Goal: Task Accomplishment & Management: Manage account settings

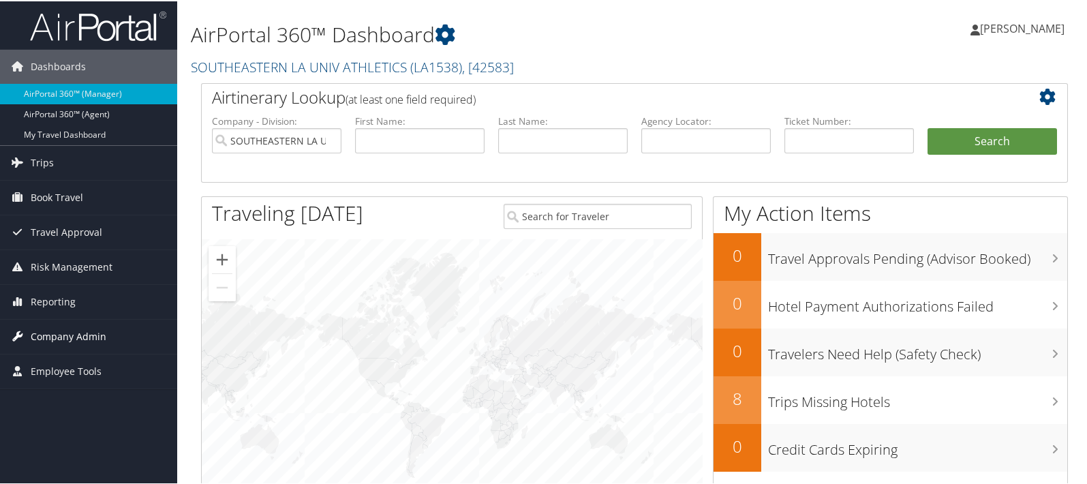
click at [84, 332] on span "Company Admin" at bounding box center [69, 335] width 76 height 34
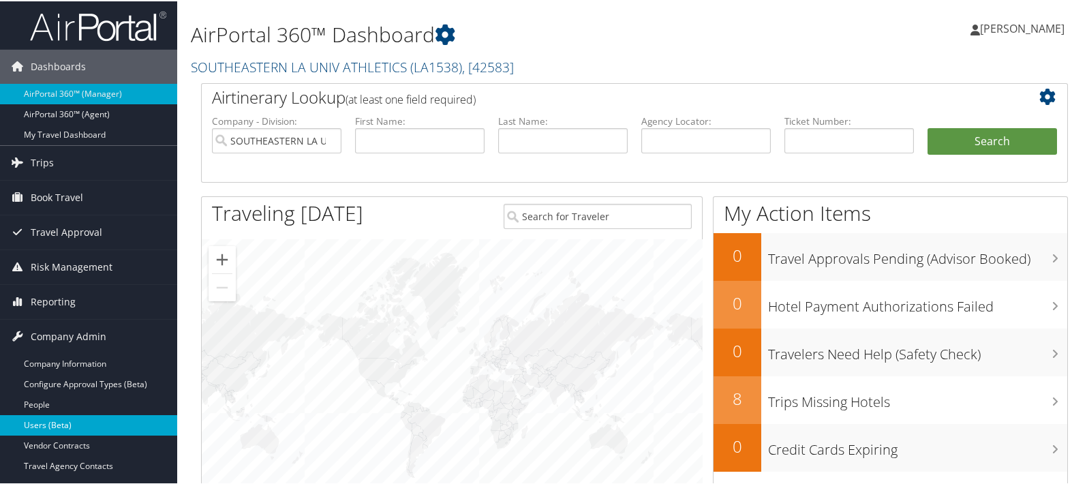
click at [71, 422] on link "Users (Beta)" at bounding box center [88, 424] width 177 height 20
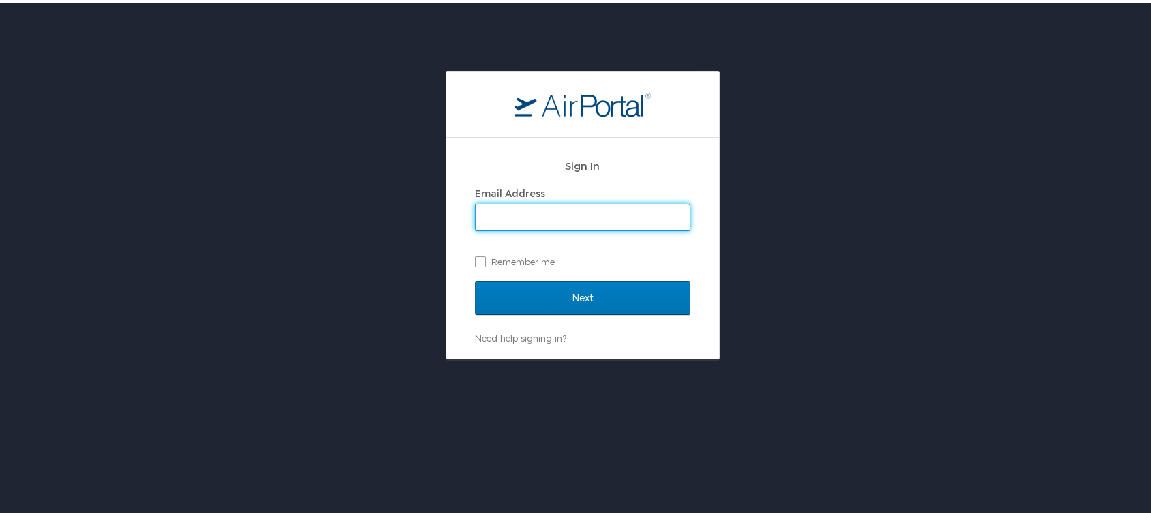
type input "[EMAIL_ADDRESS][DOMAIN_NAME]"
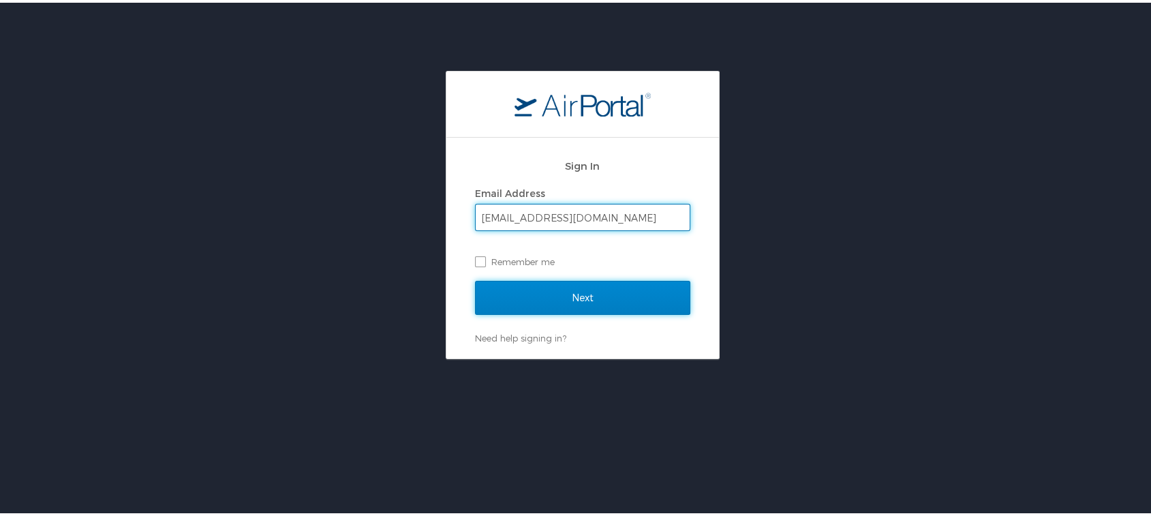
click at [571, 292] on input "Next" at bounding box center [582, 295] width 215 height 34
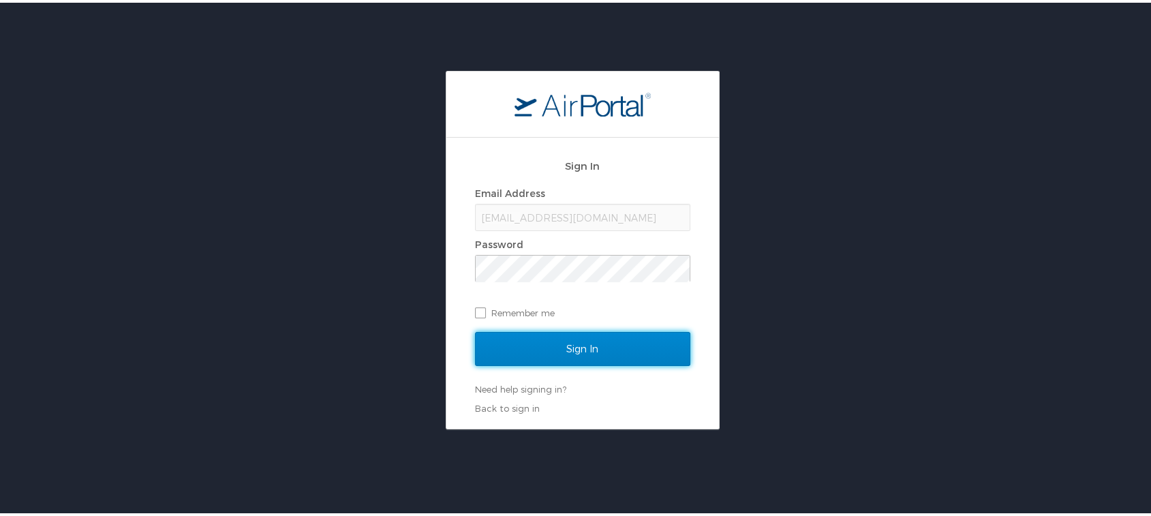
click at [568, 345] on input "Sign In" at bounding box center [582, 346] width 215 height 34
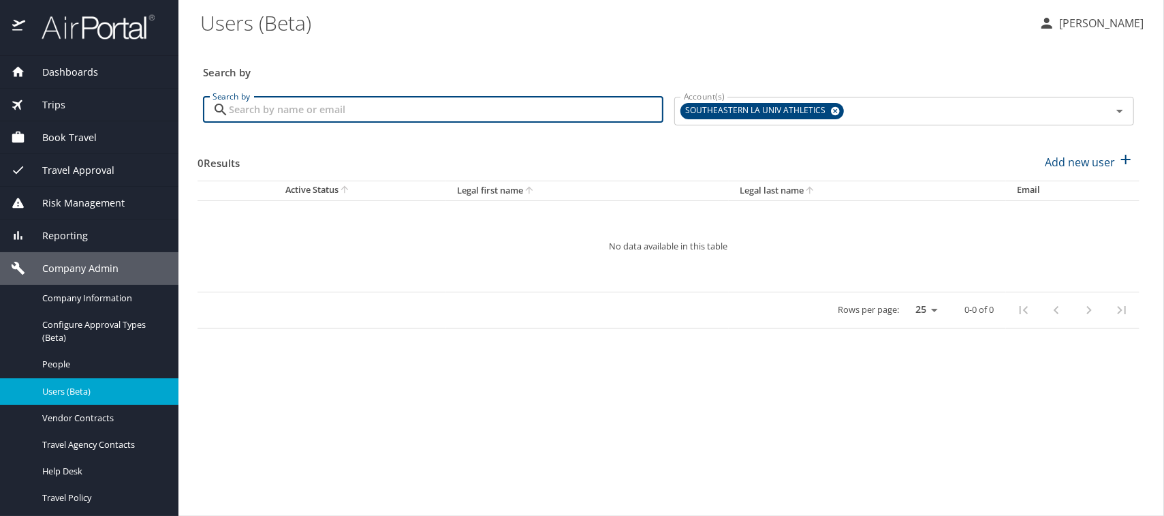
paste input "Lanell Crowell"
click at [833, 112] on icon at bounding box center [835, 111] width 9 height 9
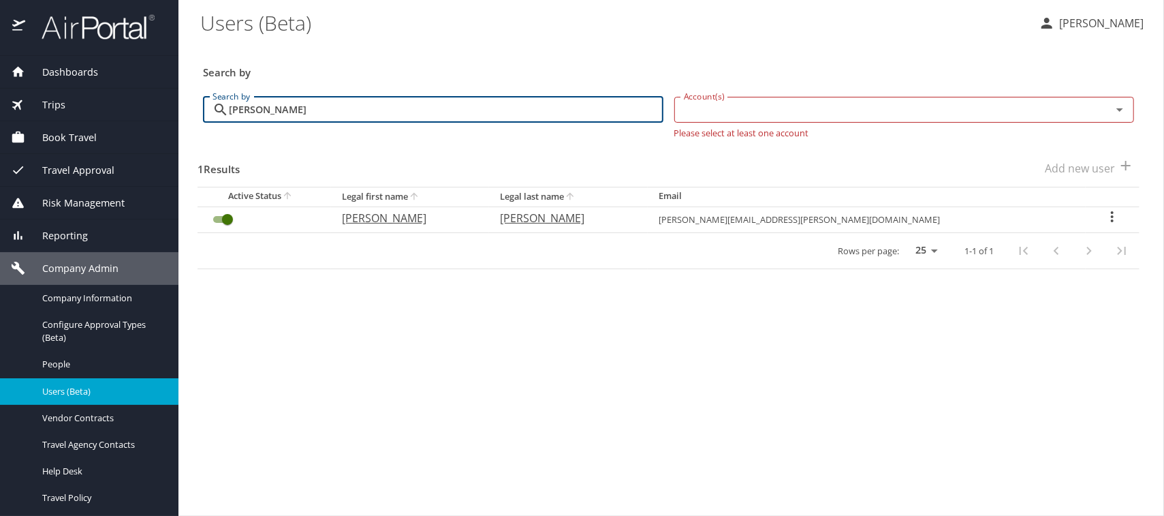
type input "Lanell Crowell"
click at [428, 214] on p "Lanell" at bounding box center [407, 218] width 131 height 16
select select "US"
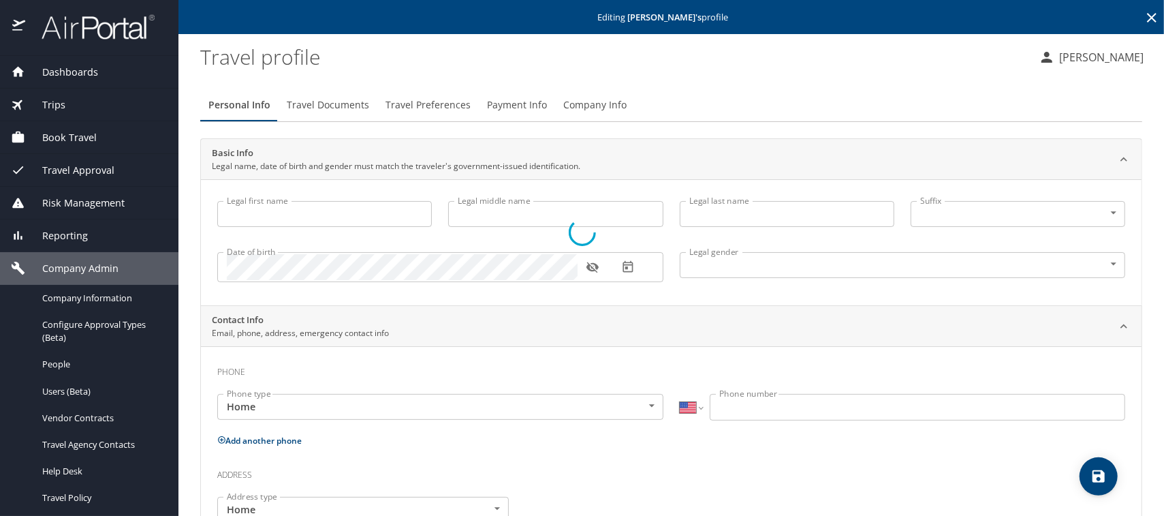
type input "Lanell"
type input "Griffin"
type input "Crowell"
type input "Female"
type input "David"
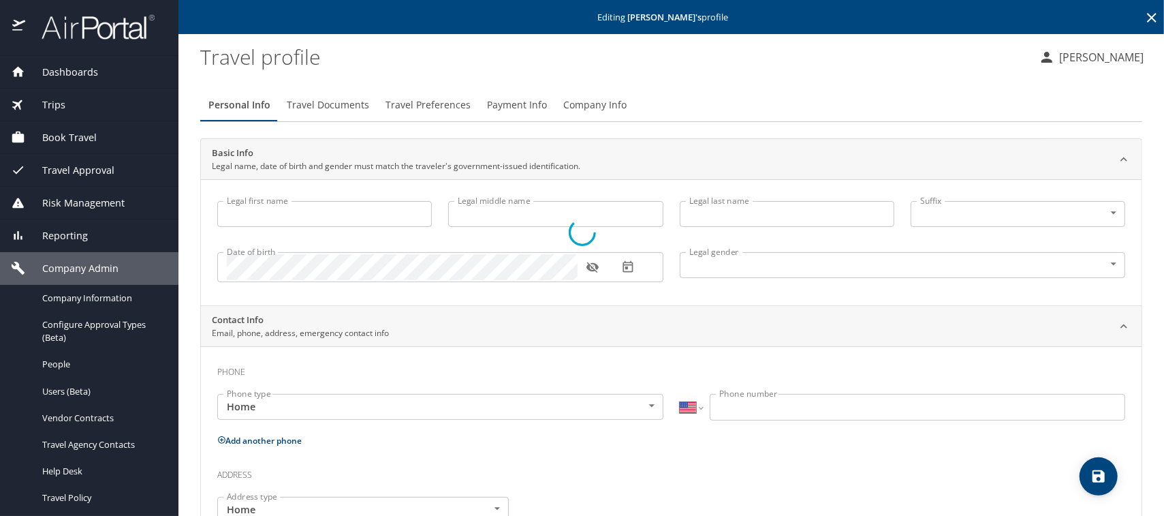
type input "Crowell"
select select "IR"
type input "59696221"
select select "US"
select select "IR"
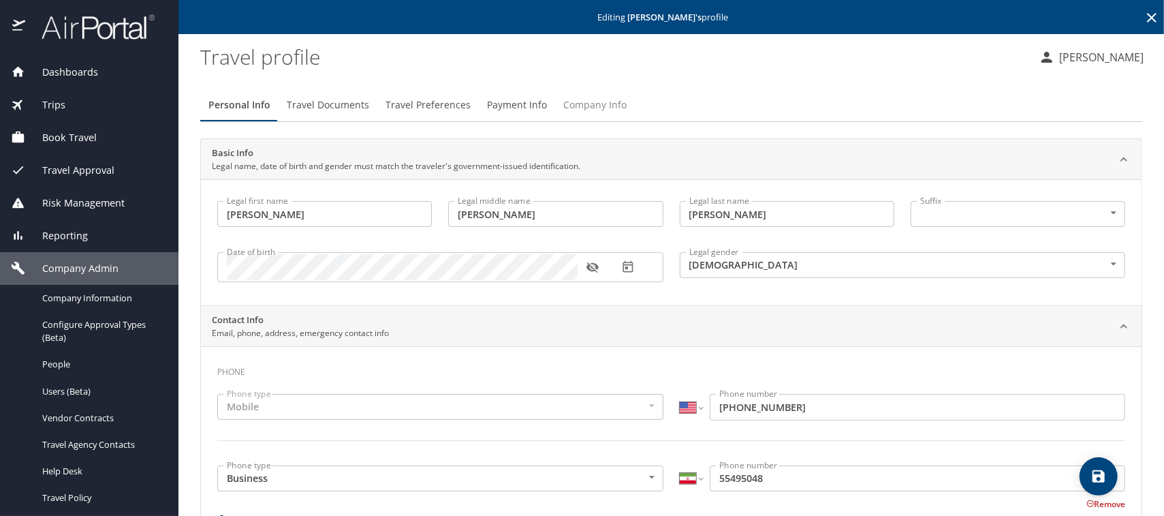
click at [587, 106] on span "Company Info" at bounding box center [594, 105] width 63 height 17
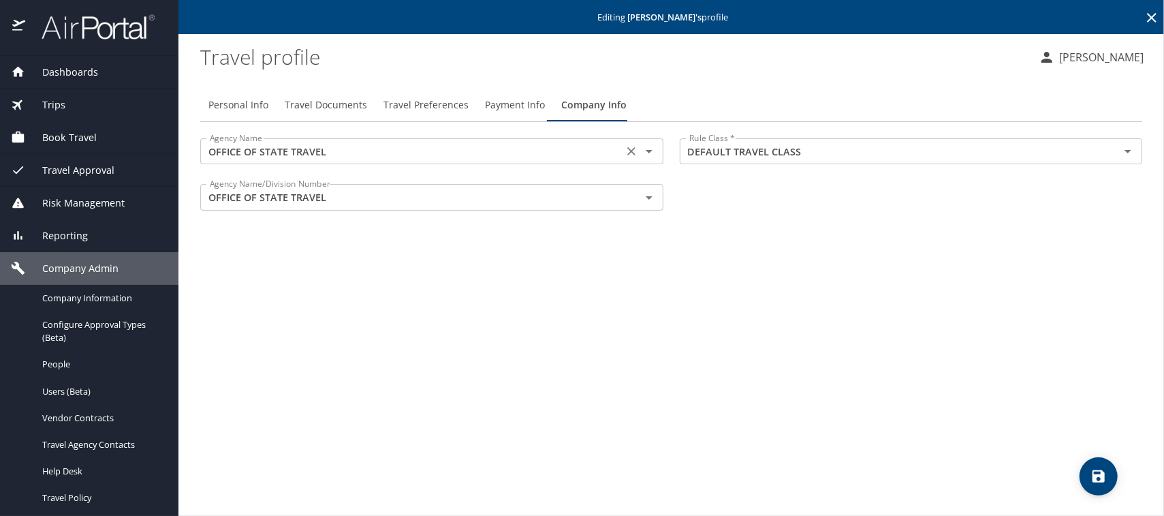
click at [337, 155] on input "OFFICE OF STATE TRAVEL" at bounding box center [411, 151] width 415 height 18
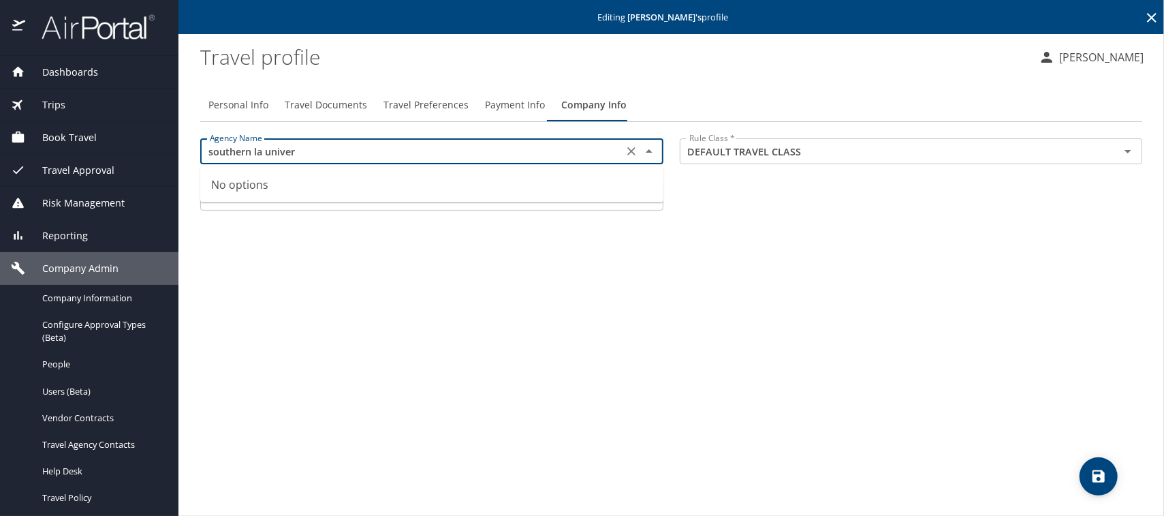
type input "OFFICE OF STATE TRAVEL"
click at [632, 150] on icon "Clear" at bounding box center [631, 152] width 8 height 8
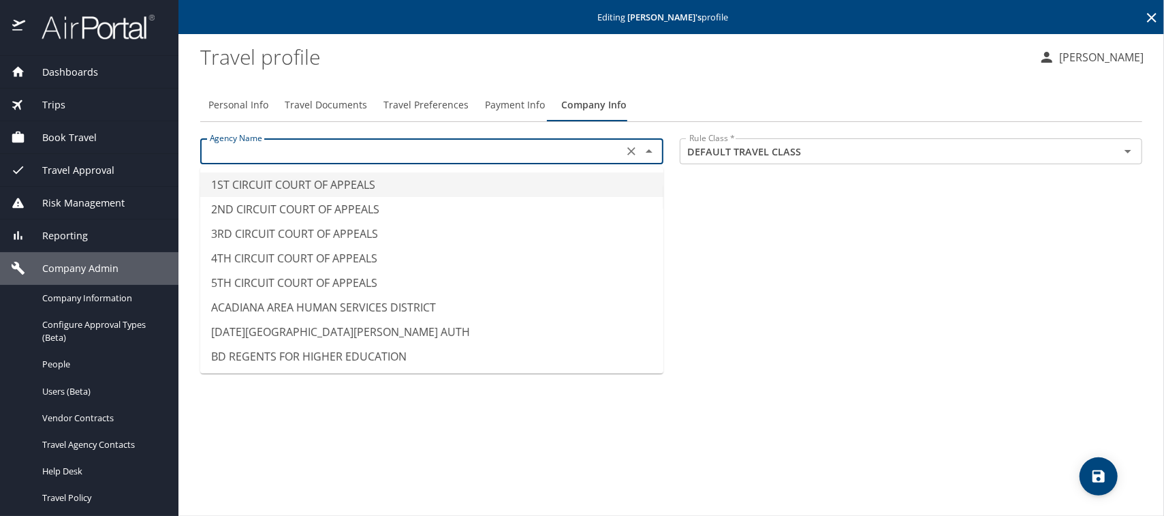
paste input "SOUTHEASTERN LA UNIVERSITY HR"
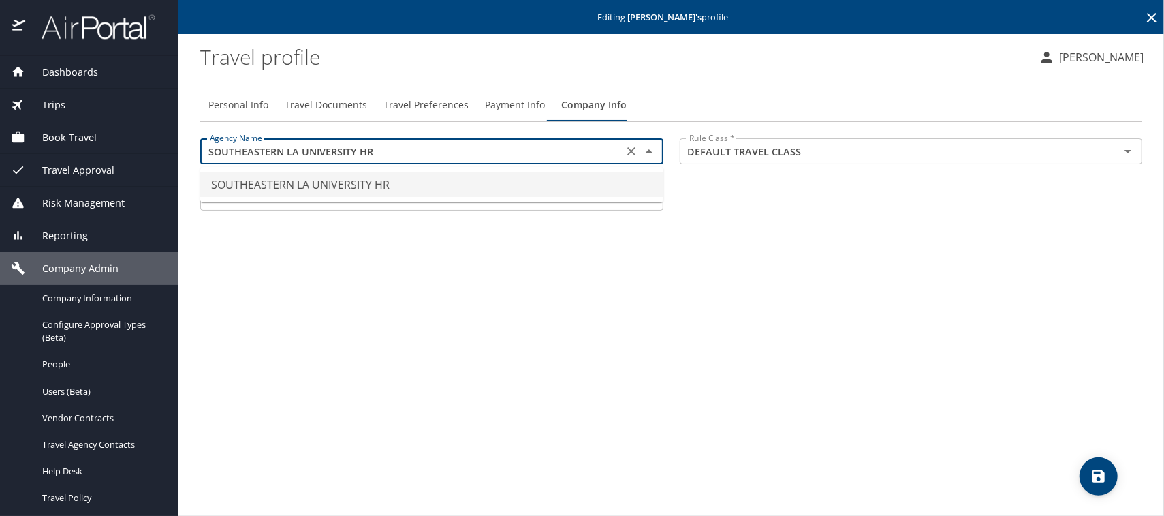
click at [242, 183] on li "SOUTHEASTERN LA UNIVERSITY HR" at bounding box center [431, 184] width 463 height 25
type input "SOUTHEASTERN LA UNIVERSITY HR"
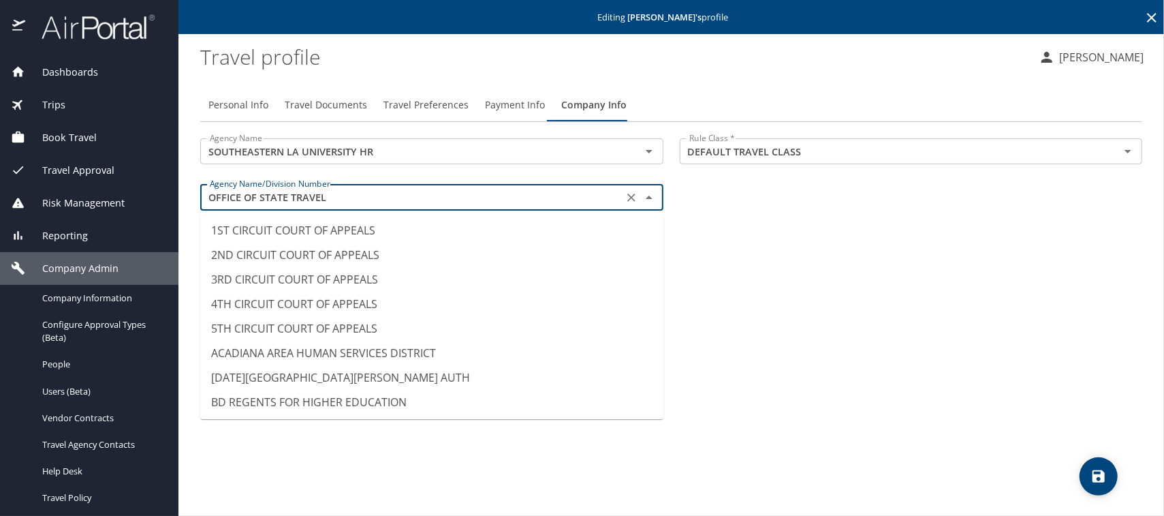
scroll to position [8435, 0]
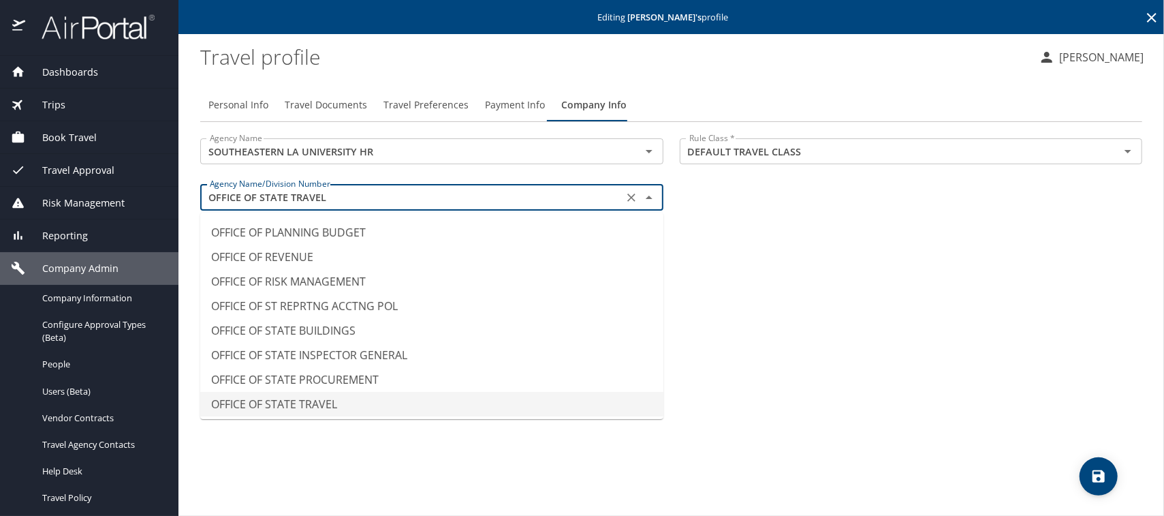
drag, startPoint x: 267, startPoint y: 196, endPoint x: 211, endPoint y: 194, distance: 56.6
click at [213, 195] on input "OFFICE OF STATE TRAVEL" at bounding box center [411, 197] width 415 height 18
paste input "SOUTHEASTERN LA UNIVERSITY HR"
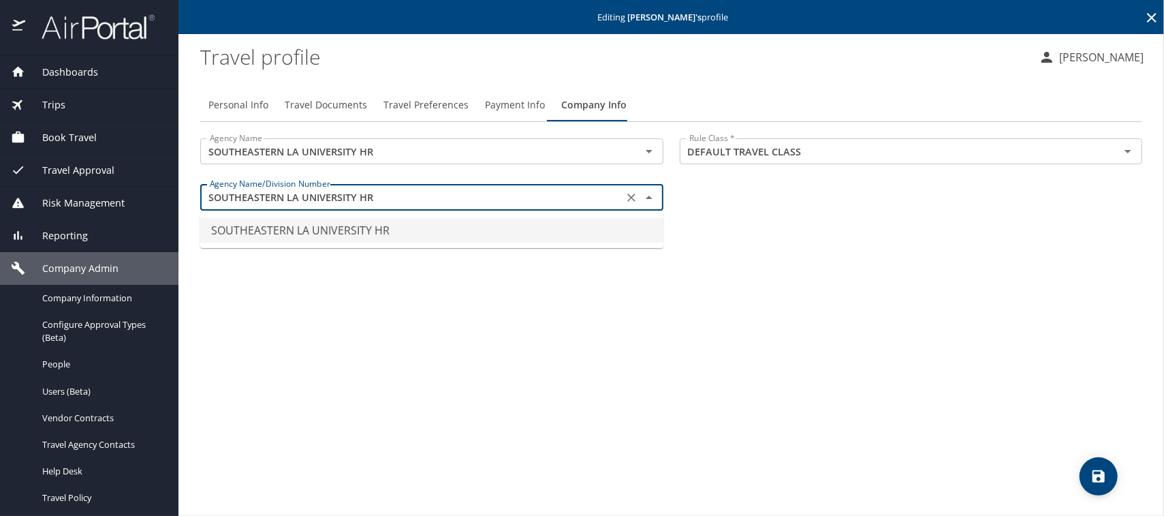
click at [325, 232] on li "SOUTHEASTERN LA UNIVERSITY HR" at bounding box center [431, 230] width 463 height 25
type input "SOUTHEASTERN LA UNIVERSITY HR"
click at [1106, 482] on icon "save" at bounding box center [1099, 476] width 16 height 16
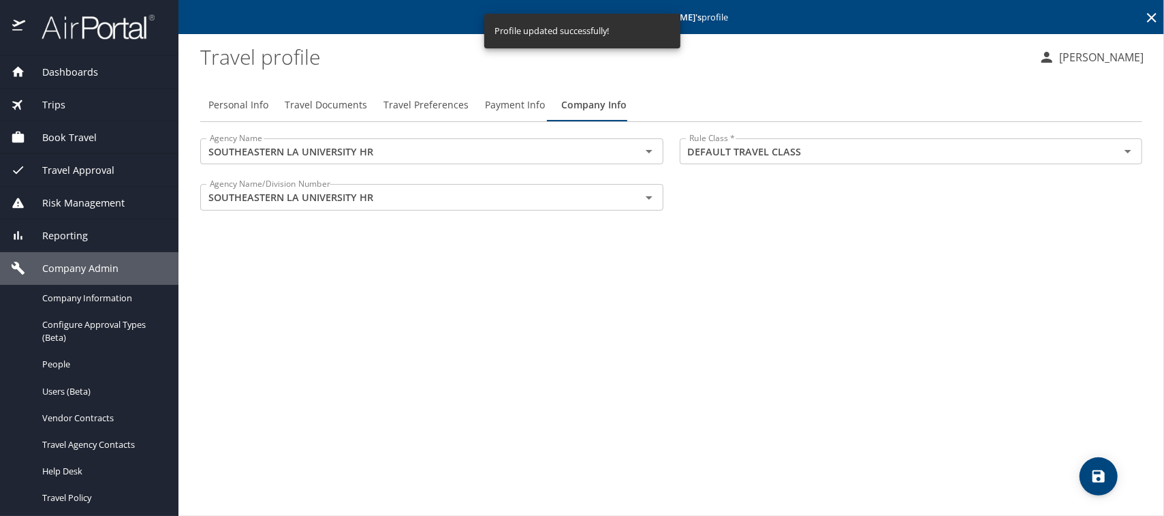
click at [54, 104] on span "Trips" at bounding box center [45, 104] width 40 height 15
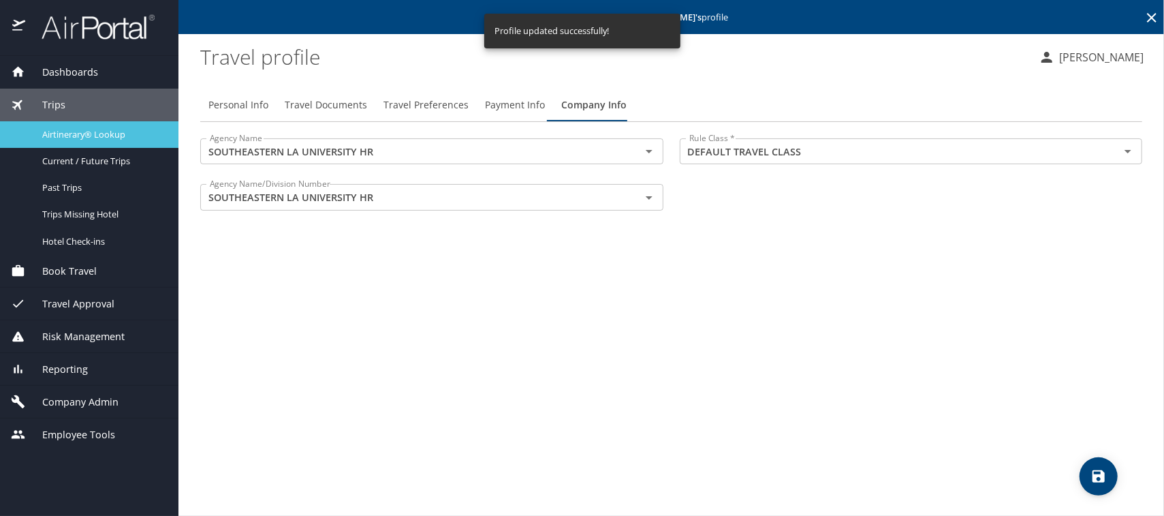
click at [65, 134] on span "Airtinerary® Lookup" at bounding box center [102, 134] width 120 height 13
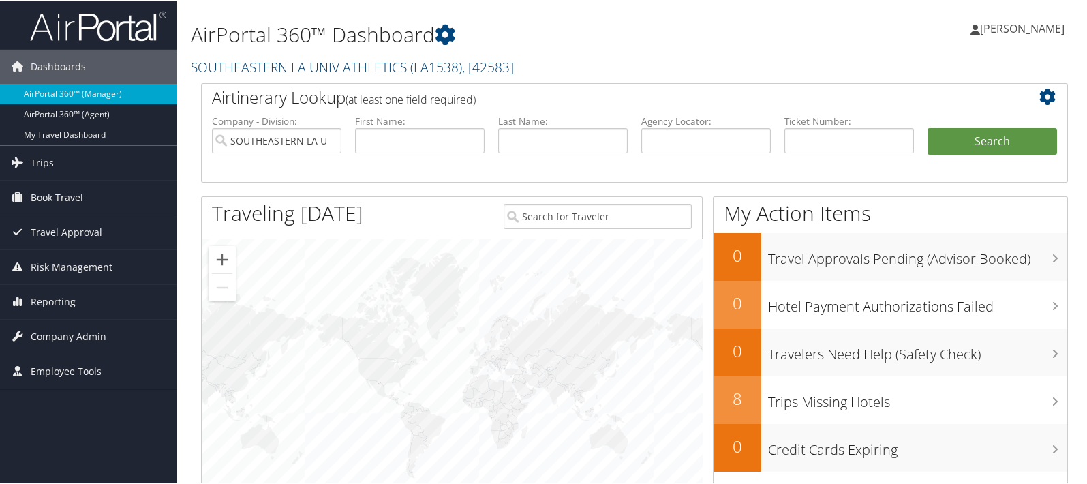
click at [238, 66] on link "SOUTHEASTERN LA UNIV ATHLETICS ( LA1538 ) , [ 42583 ]" at bounding box center [352, 66] width 323 height 18
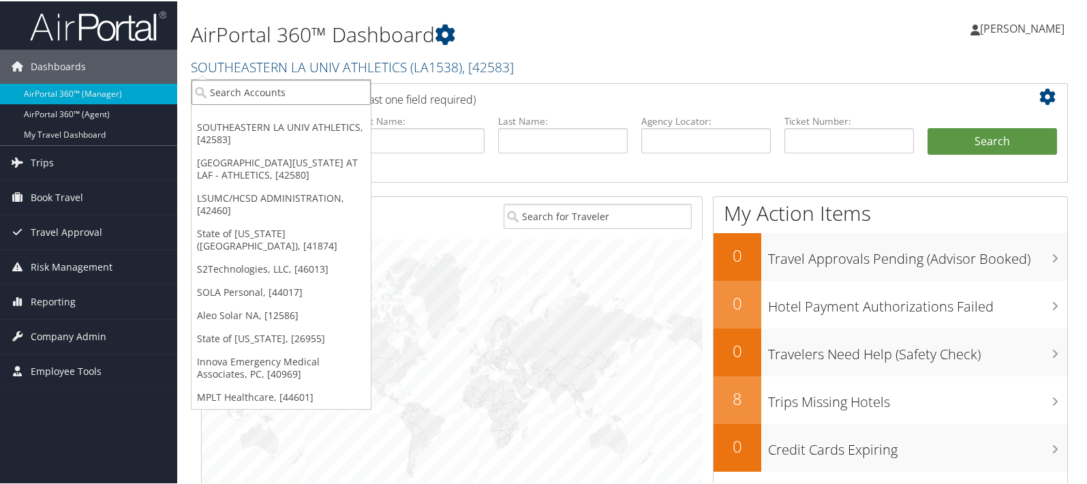
click at [243, 89] on input "search" at bounding box center [280, 90] width 179 height 25
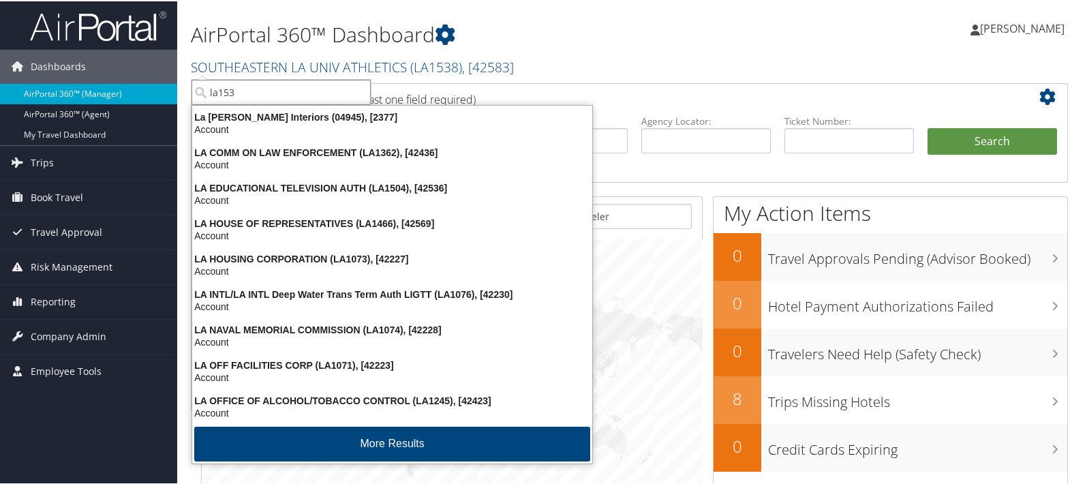
type input "la1536"
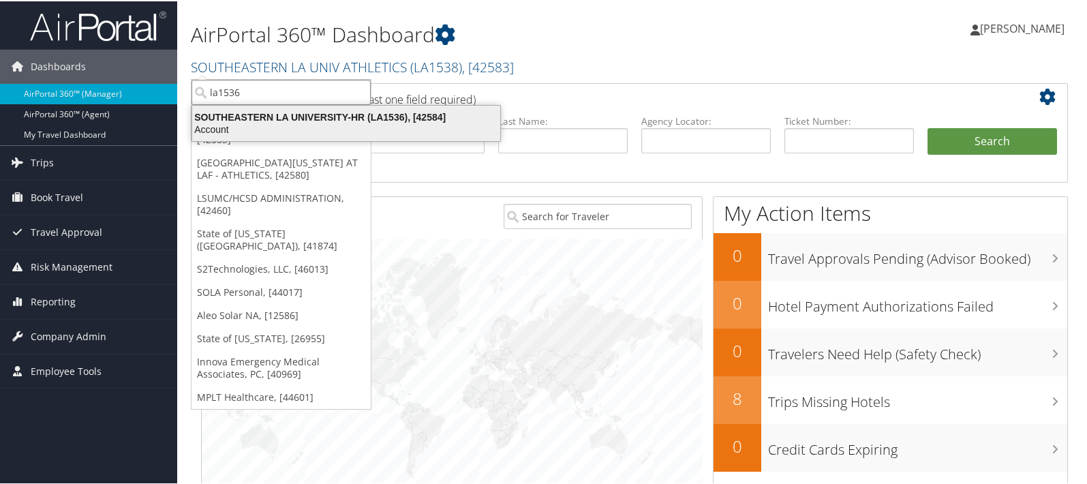
click at [264, 113] on div "SOUTHEASTERN LA UNIVERSITY-HR (LA1536), [42584]" at bounding box center [346, 116] width 324 height 12
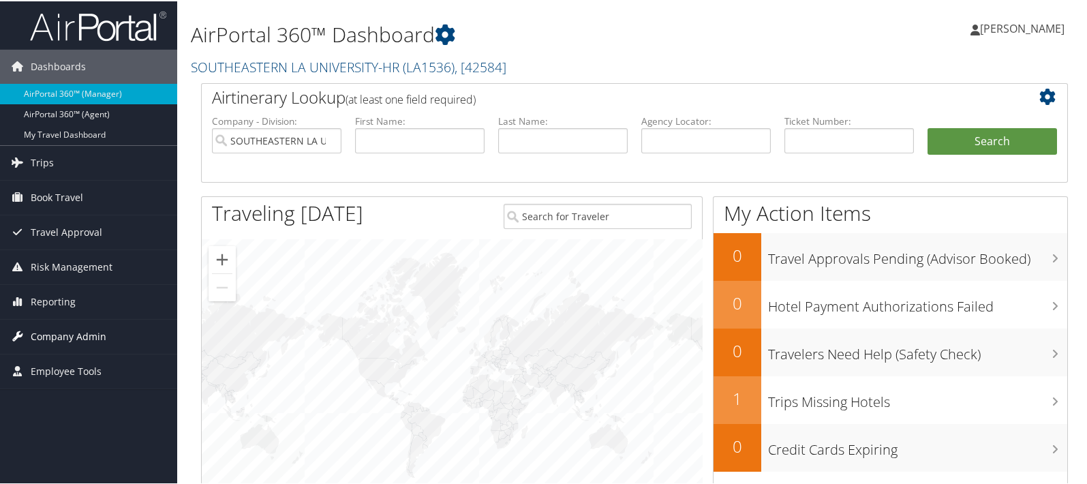
click at [61, 329] on span "Company Admin" at bounding box center [69, 335] width 76 height 34
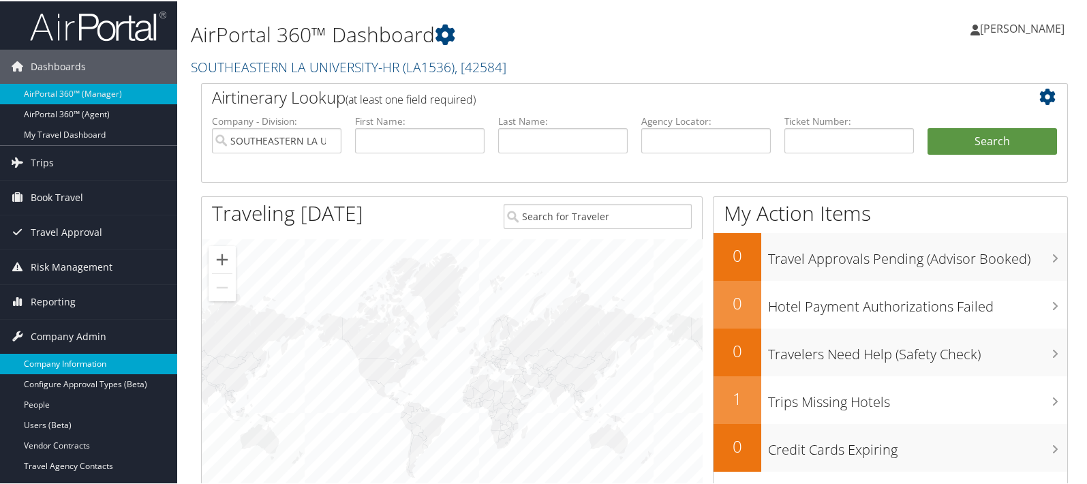
click at [66, 362] on link "Company Information" at bounding box center [88, 362] width 177 height 20
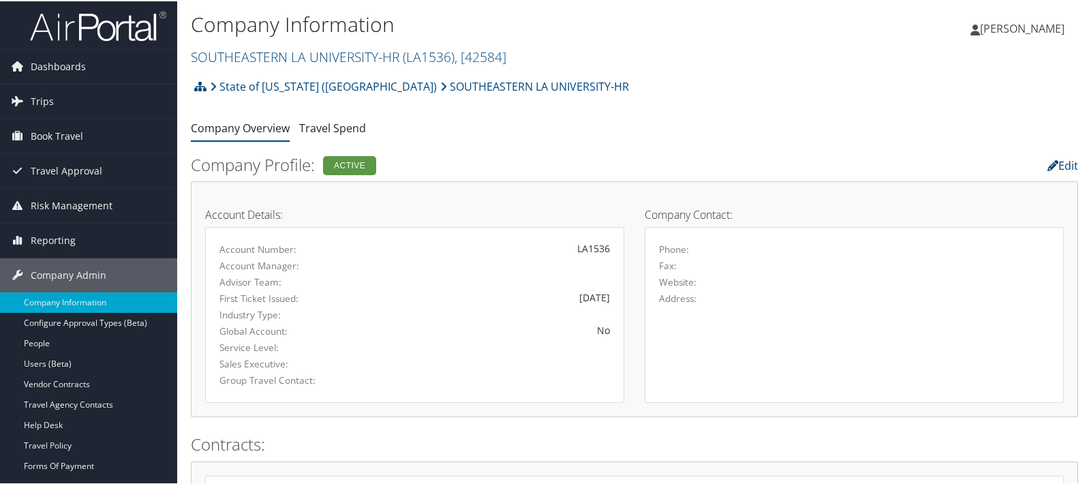
click at [1063, 161] on link "Edit" at bounding box center [1062, 164] width 31 height 15
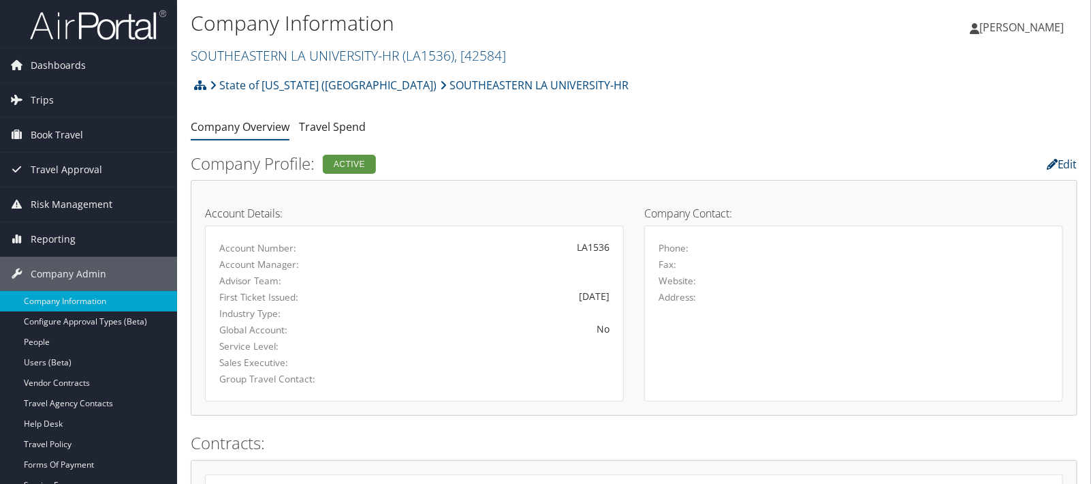
select select "8"
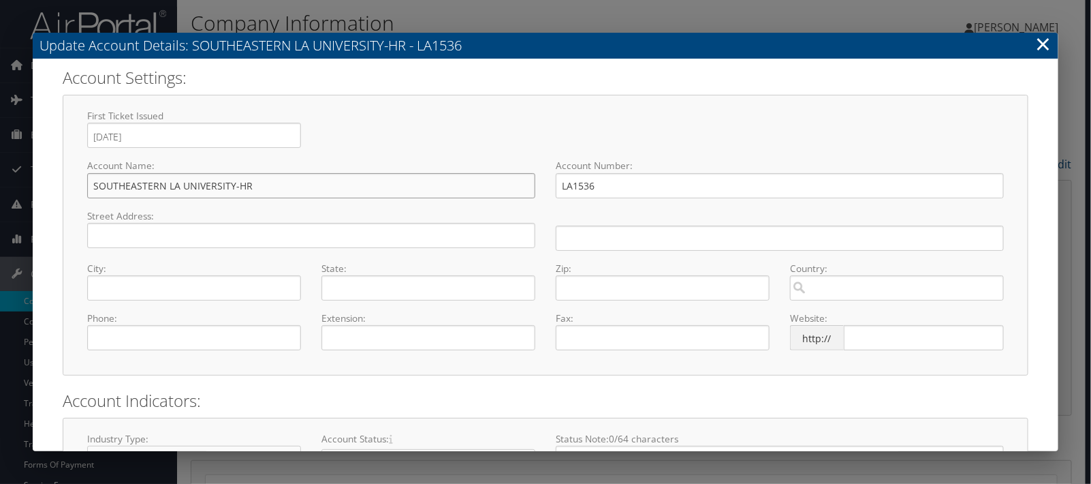
click at [236, 183] on input "SOUTHEASTERN LA UNIVERSITY-HR" at bounding box center [311, 185] width 448 height 25
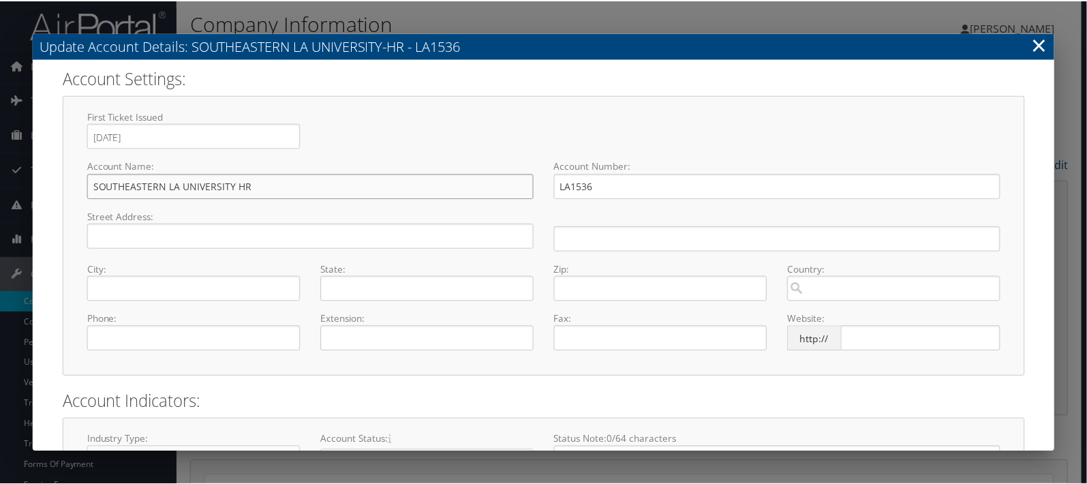
scroll to position [155, 0]
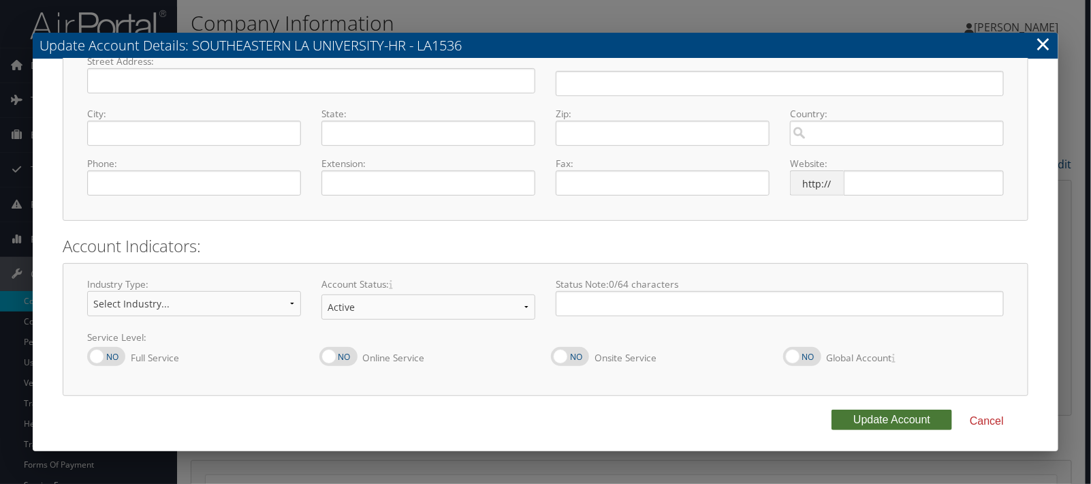
type input "SOUTHEASTERN LA UNIVERSITY HR"
click at [916, 416] on button "Update Account" at bounding box center [892, 419] width 121 height 20
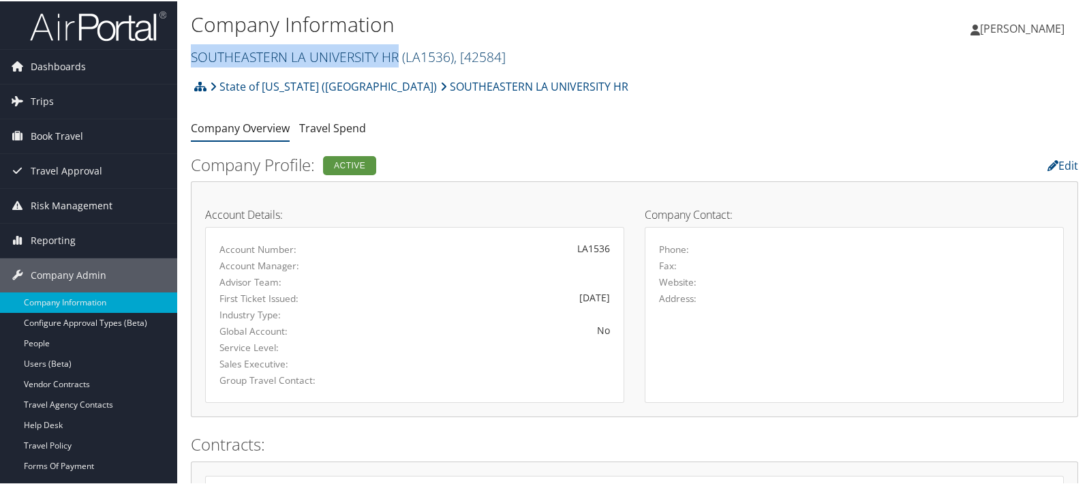
drag, startPoint x: 191, startPoint y: 59, endPoint x: 396, endPoint y: 59, distance: 205.1
click at [398, 59] on link "SOUTHEASTERN LA UNIVERSITY HR ( LA1536 ) , [ 42584 ]" at bounding box center [348, 55] width 315 height 18
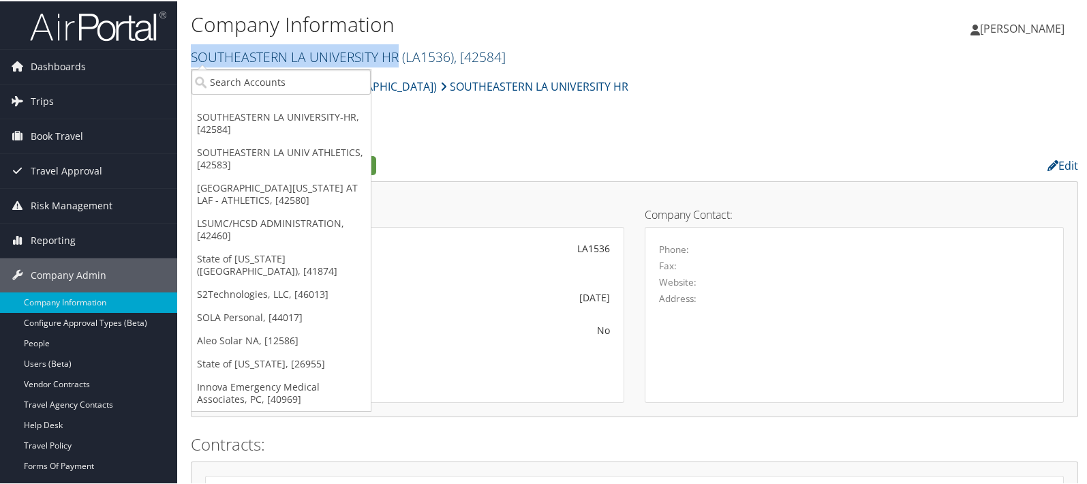
copy link "SOUTHEASTERN LA UNIVERSITY HR"
click at [54, 358] on link "Users (Beta)" at bounding box center [88, 362] width 177 height 20
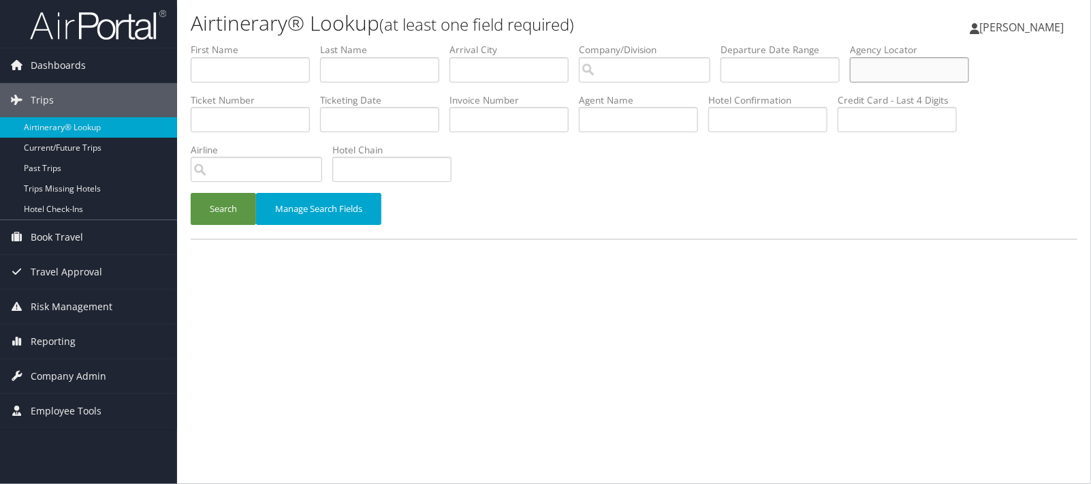
paste input "DH9CZW"
type input "DH9CZW"
click at [232, 207] on button "Search" at bounding box center [223, 209] width 65 height 32
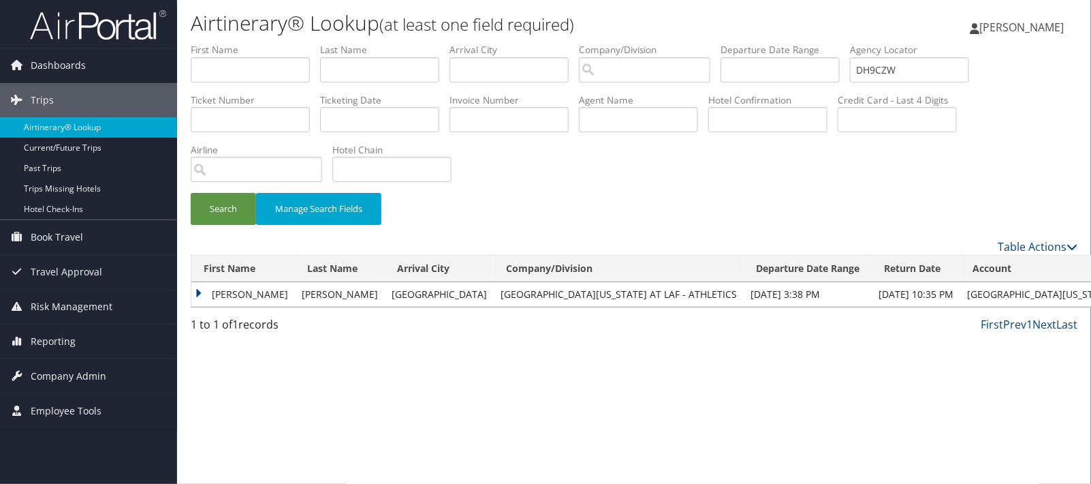
click at [198, 293] on td "[PERSON_NAME]" at bounding box center [243, 294] width 104 height 25
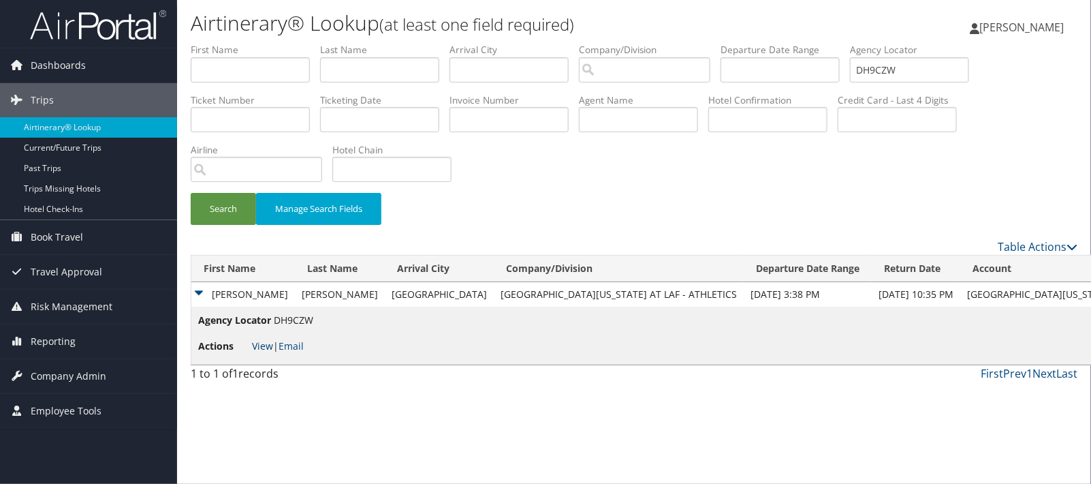
click at [266, 343] on link "View" at bounding box center [262, 345] width 21 height 13
click at [95, 372] on span "Company Admin" at bounding box center [69, 376] width 76 height 34
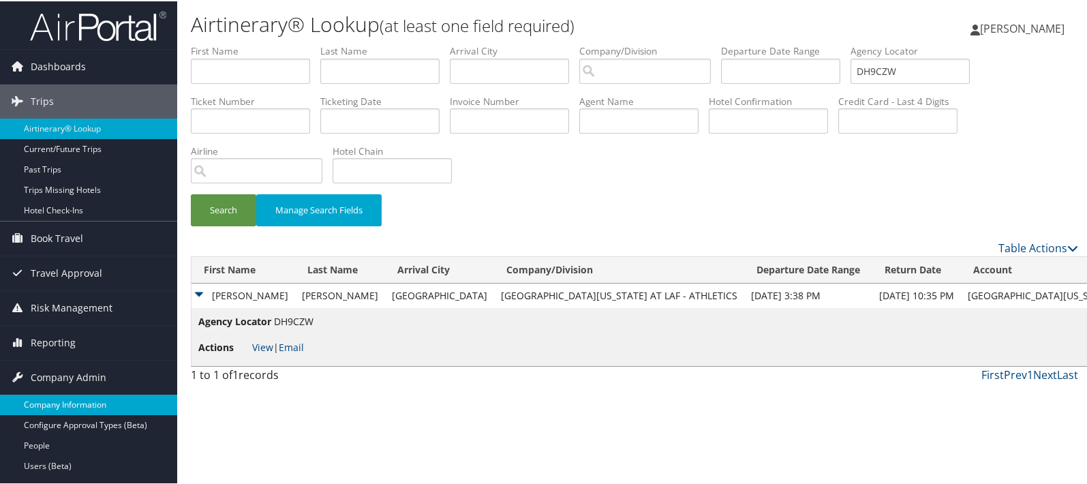
click at [82, 398] on link "Company Information" at bounding box center [88, 403] width 177 height 20
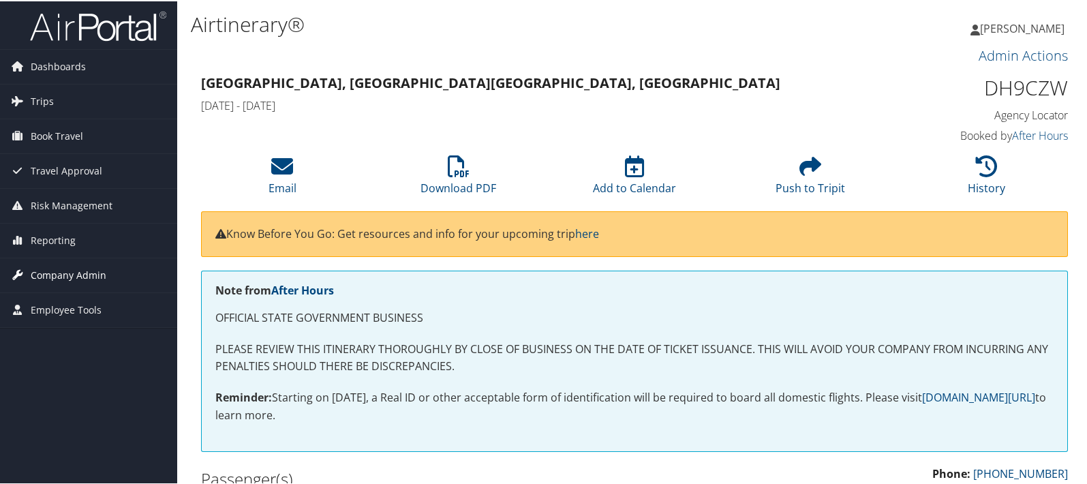
click at [52, 272] on span "Company Admin" at bounding box center [69, 274] width 76 height 34
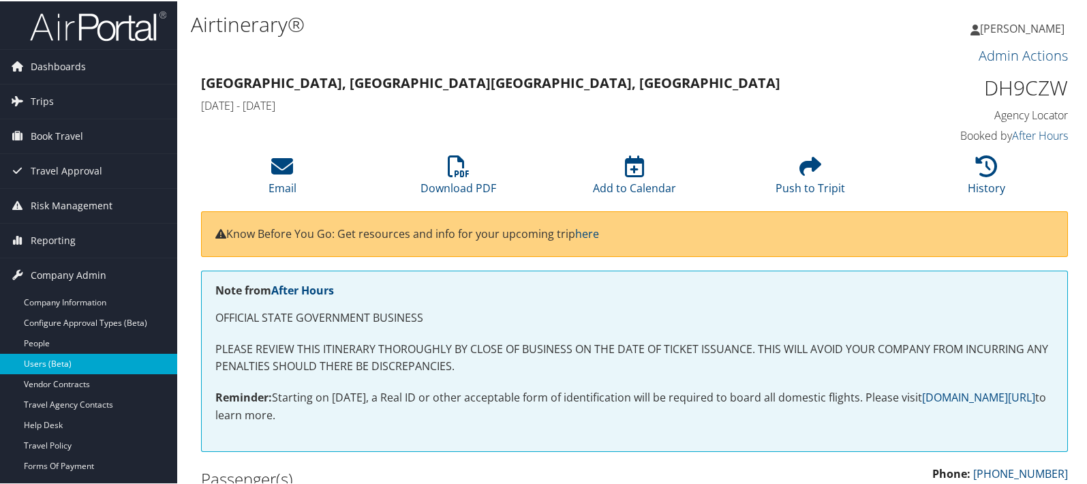
click at [48, 362] on link "Users (Beta)" at bounding box center [88, 362] width 177 height 20
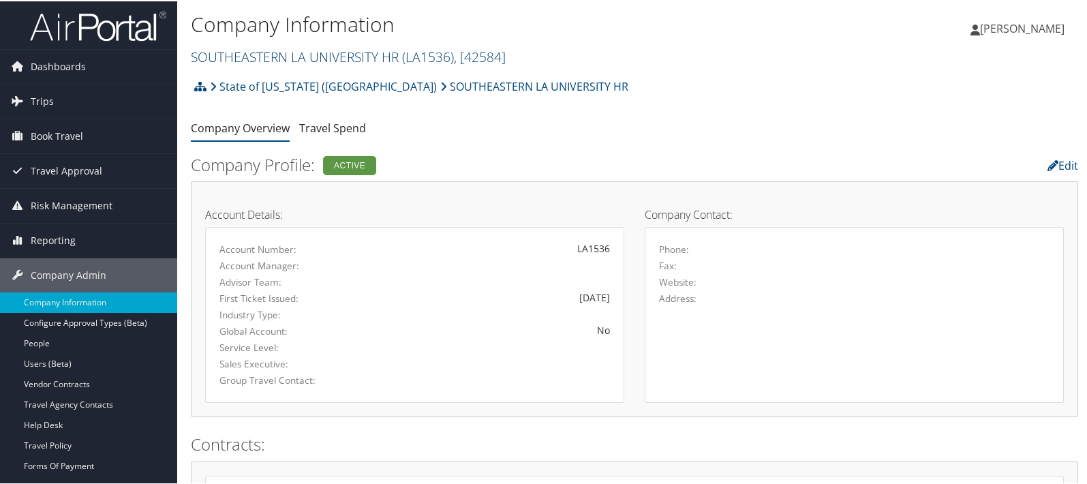
click at [248, 54] on link "SOUTHEASTERN LA UNIVERSITY HR ( LA1536 ) , [ 42584 ]" at bounding box center [348, 55] width 315 height 18
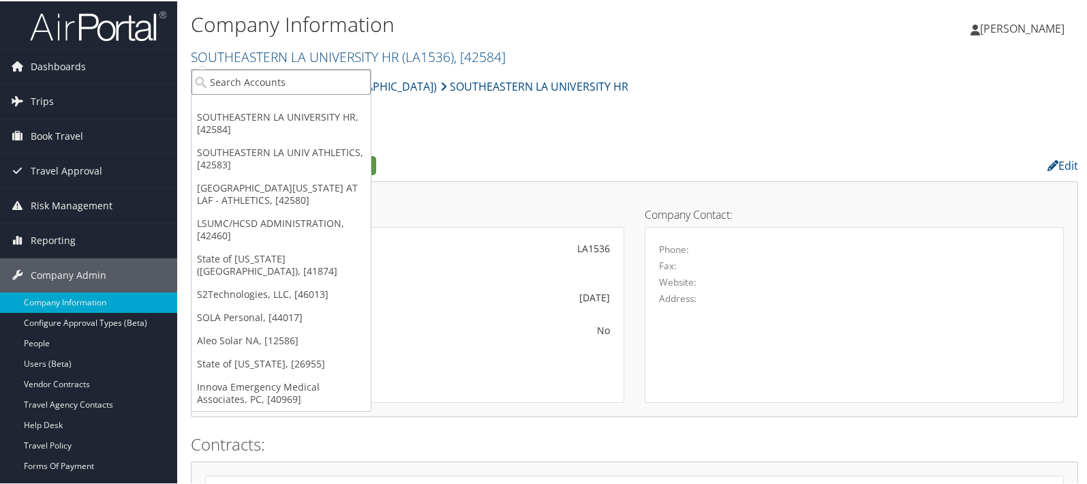
click at [228, 76] on input "search" at bounding box center [280, 80] width 179 height 25
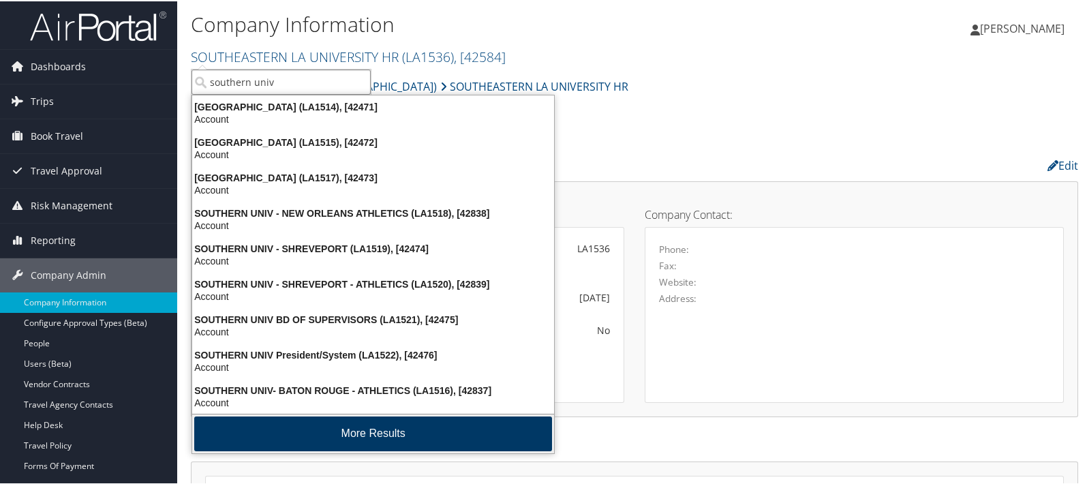
click at [331, 431] on button "More Results" at bounding box center [373, 432] width 358 height 35
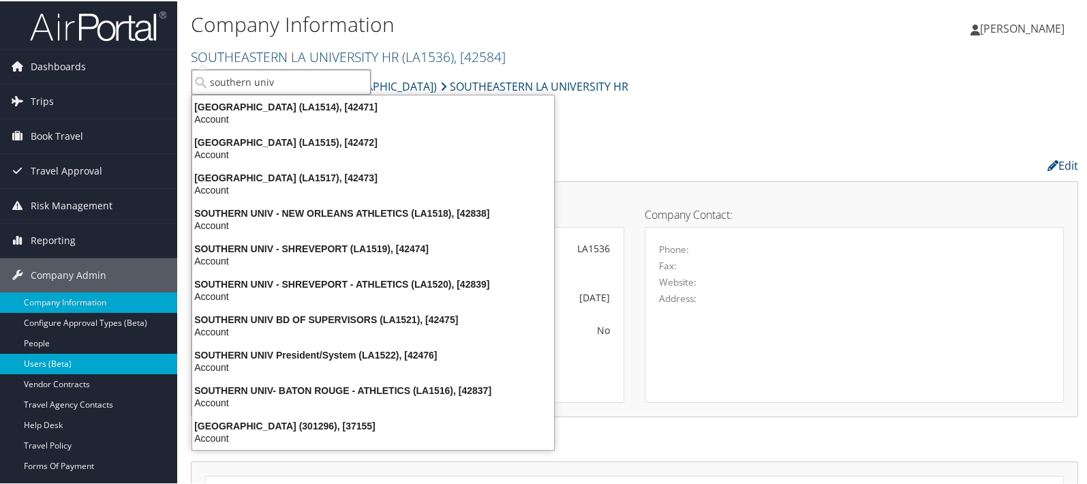
type input "southern univ"
click at [44, 358] on link "Users (Beta)" at bounding box center [88, 362] width 177 height 20
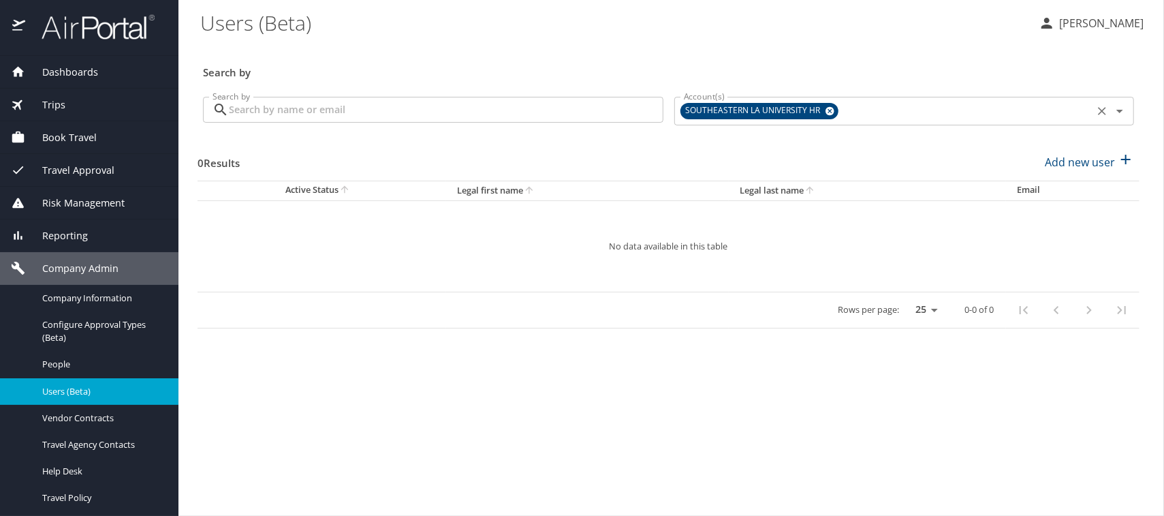
click at [832, 112] on icon at bounding box center [830, 111] width 9 height 9
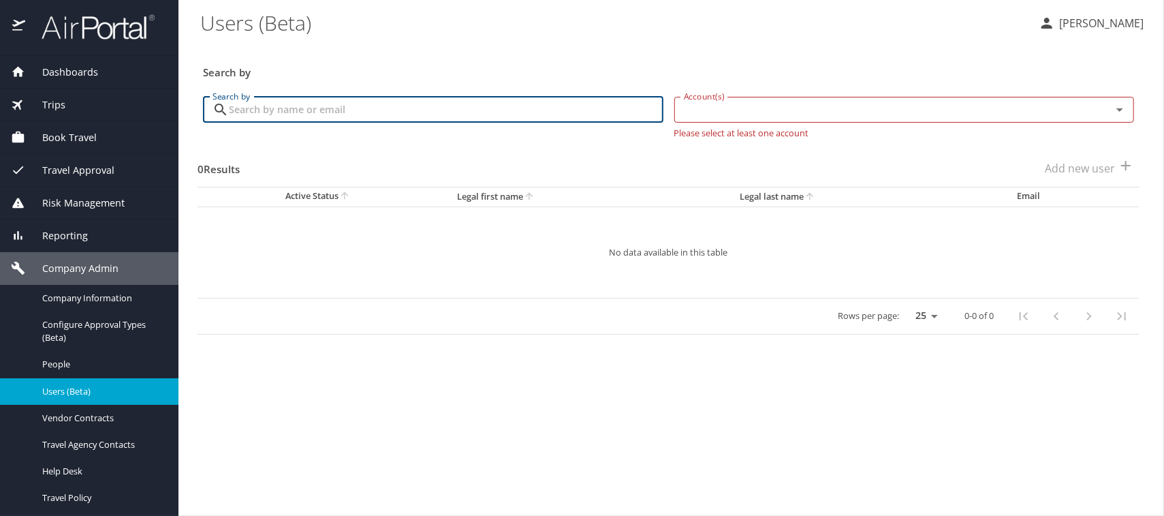
click at [316, 104] on input "Search by" at bounding box center [446, 110] width 435 height 26
click at [734, 112] on input "Account(s)" at bounding box center [885, 110] width 412 height 18
type input "candice donaldson"
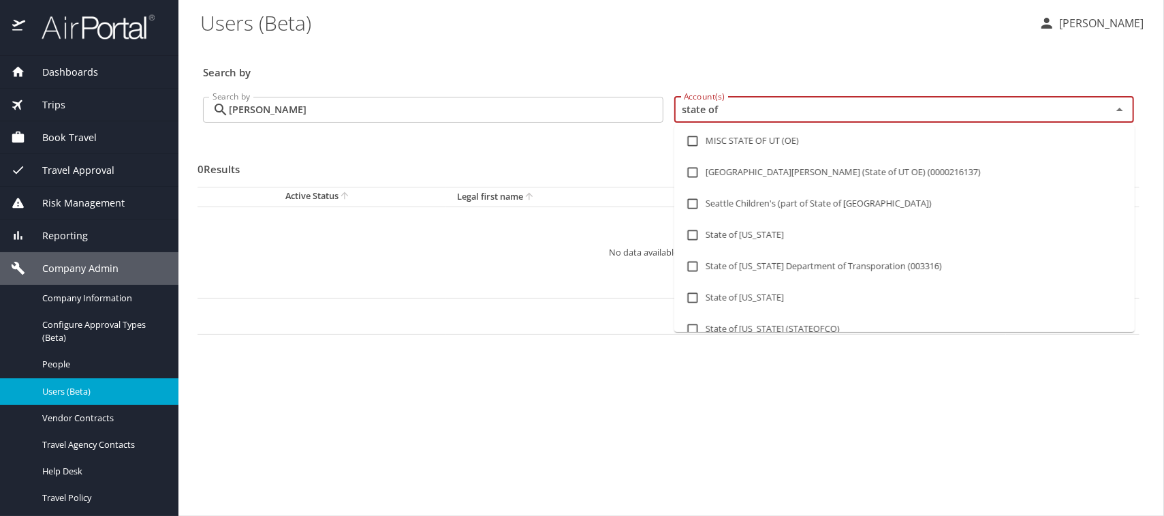
type input "state of l"
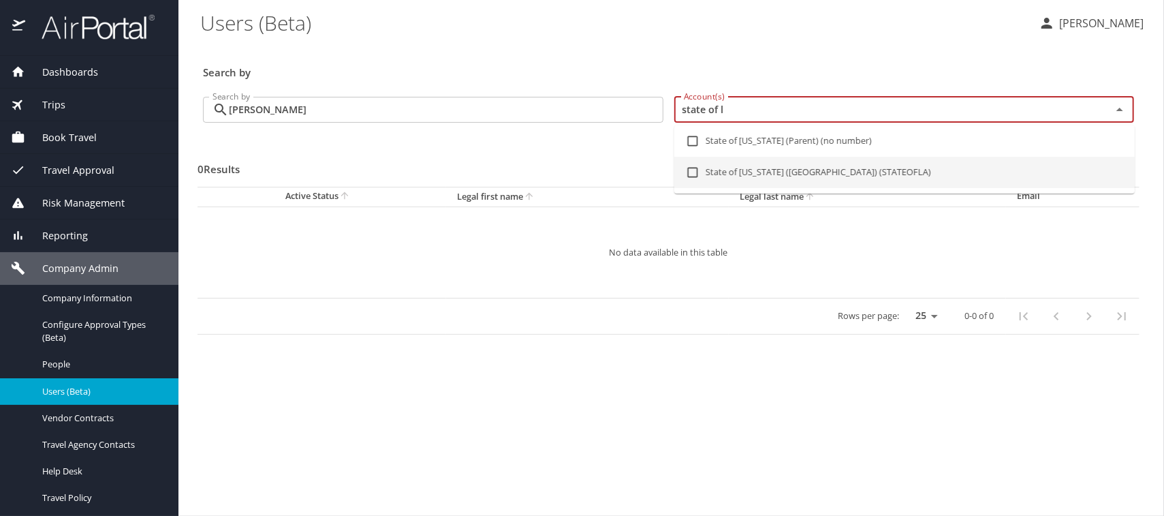
click at [692, 172] on input "checkbox" at bounding box center [693, 172] width 26 height 26
checkbox input "true"
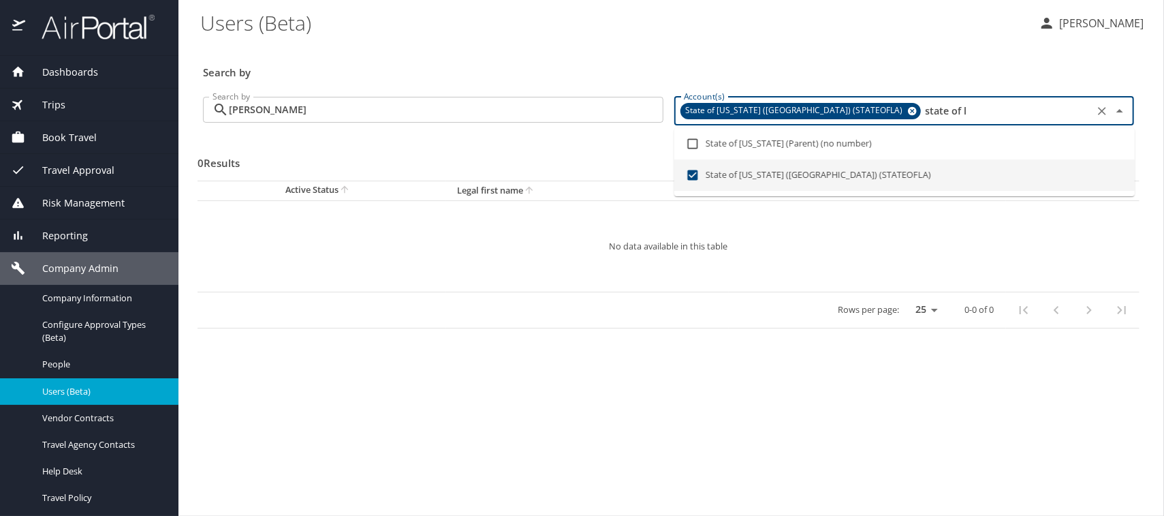
type input "state of l"
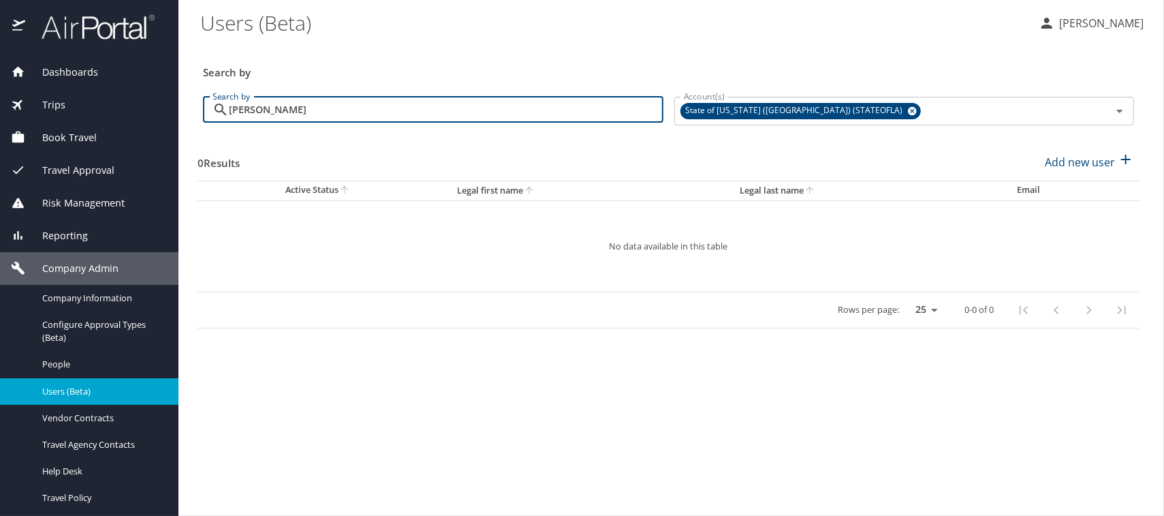
click at [339, 102] on input "candice donaldson" at bounding box center [446, 110] width 435 height 26
drag, startPoint x: 340, startPoint y: 102, endPoint x: 225, endPoint y: 99, distance: 115.2
click at [225, 99] on div "candice donaldson Search by" at bounding box center [433, 110] width 461 height 26
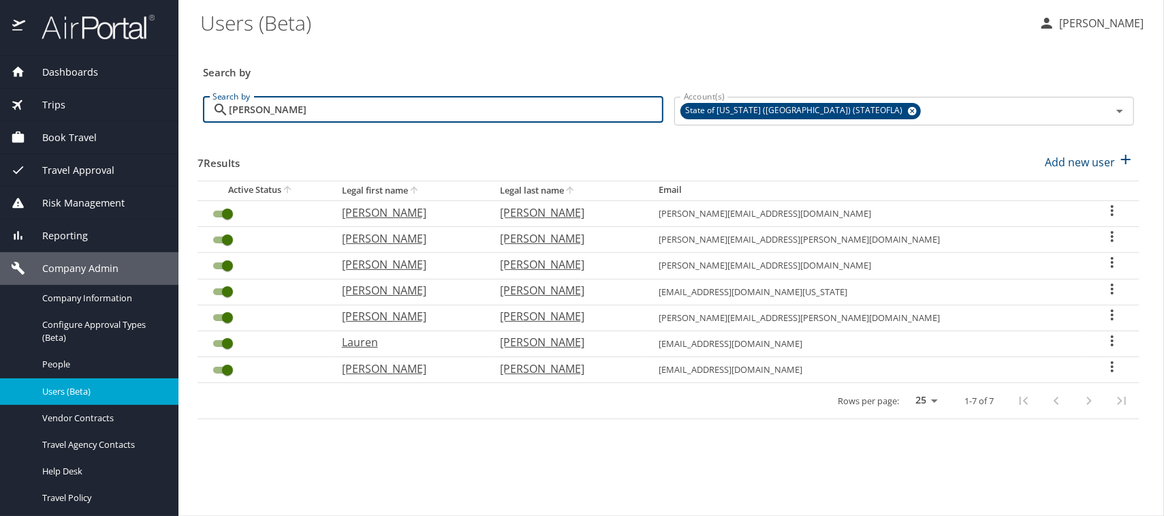
type input "donaldson"
click at [601, 368] on p "Donaldson" at bounding box center [565, 368] width 131 height 16
select select "US"
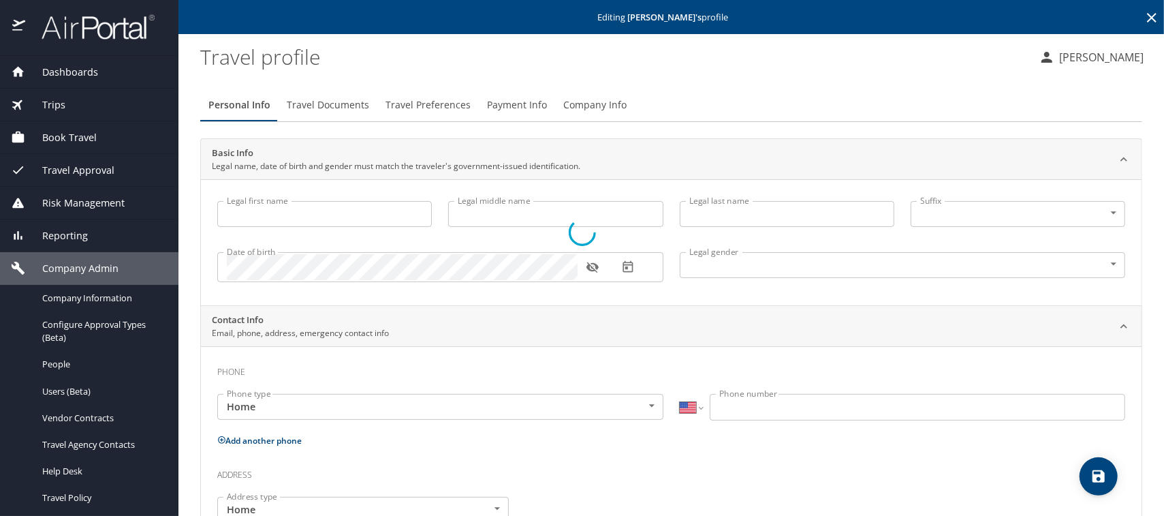
type input "Candace"
type input "Bob"
type input "[PERSON_NAME]"
type input "Female"
type input "LaShonda"
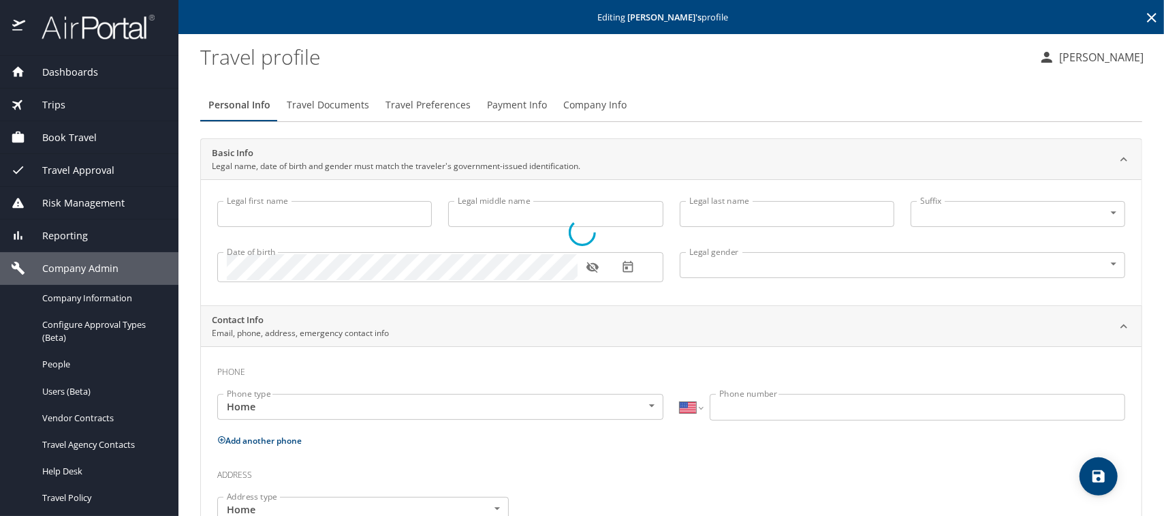
type input "Stirgus"
type input "(504) 782-0582"
select select "US"
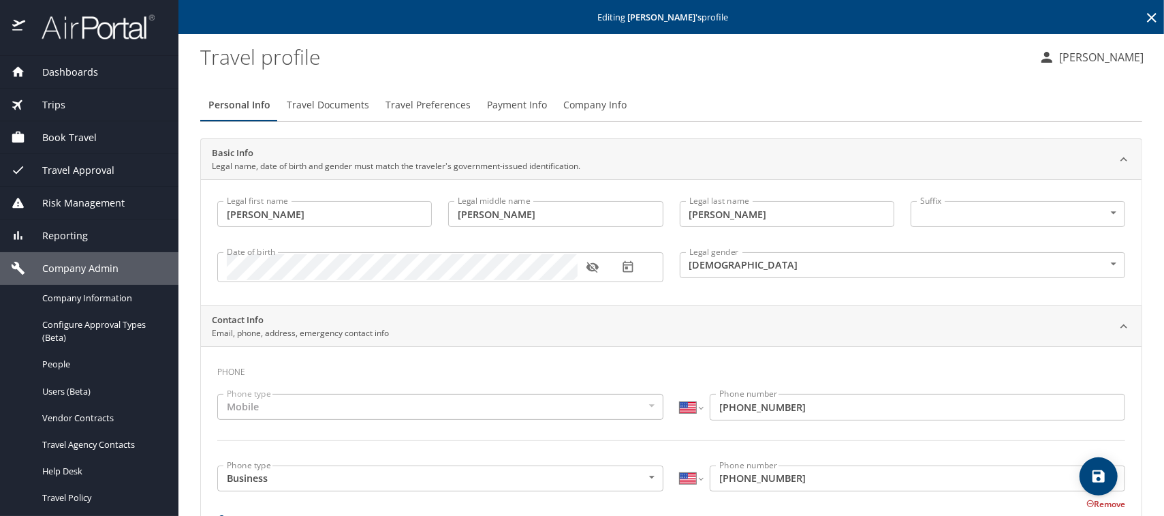
click at [593, 101] on span "Company Info" at bounding box center [594, 105] width 63 height 17
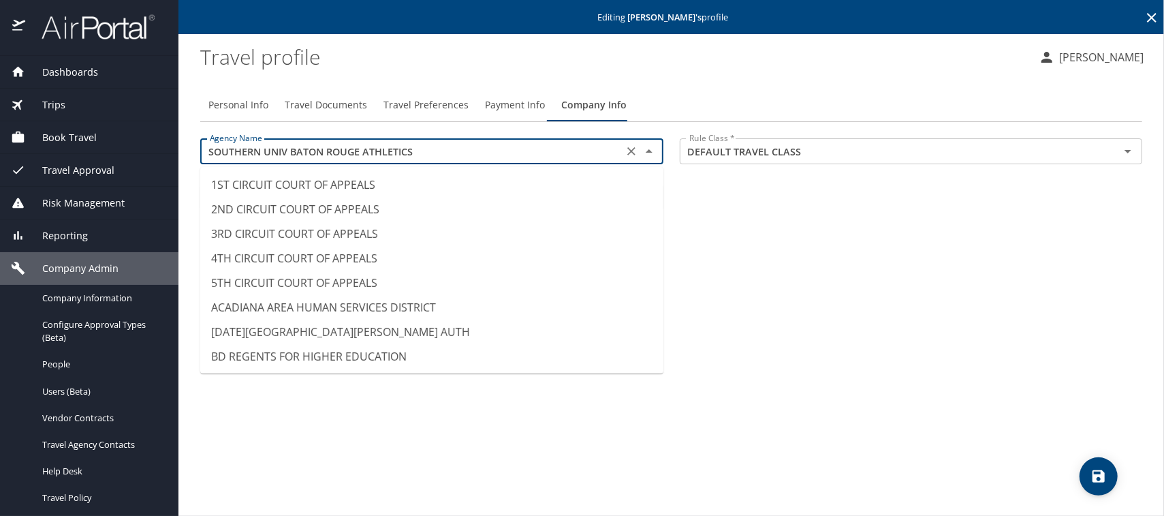
scroll to position [10273, 0]
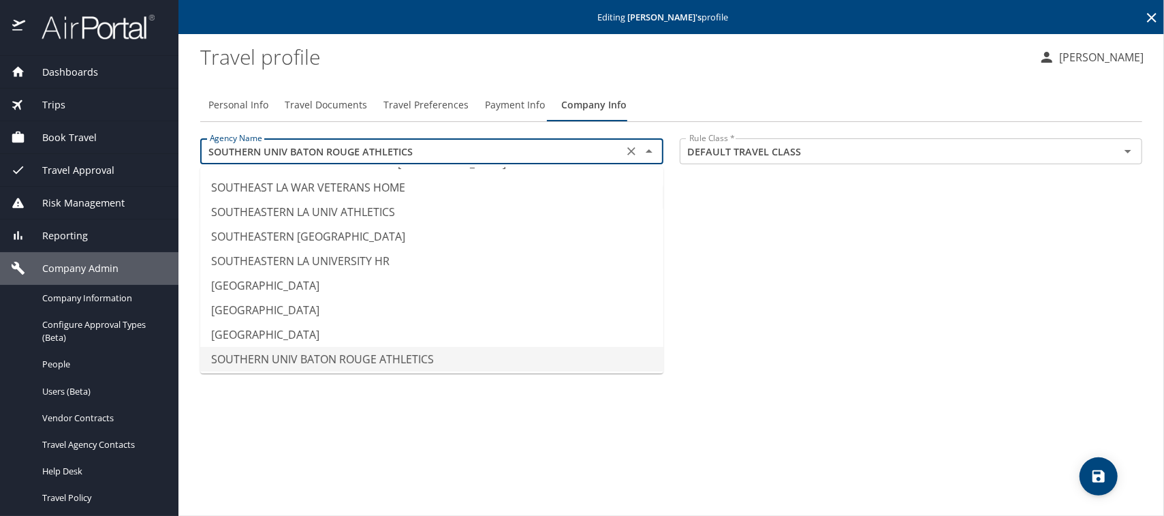
drag, startPoint x: 422, startPoint y: 142, endPoint x: 204, endPoint y: 143, distance: 218.0
click at [204, 143] on input "SOUTHERN UNIV BATON ROUGE ATHLETICS" at bounding box center [411, 151] width 415 height 18
type input "SOUTHEAST LA WAR VETERANS HOME"
click at [294, 107] on span "Travel Documents" at bounding box center [326, 105] width 82 height 17
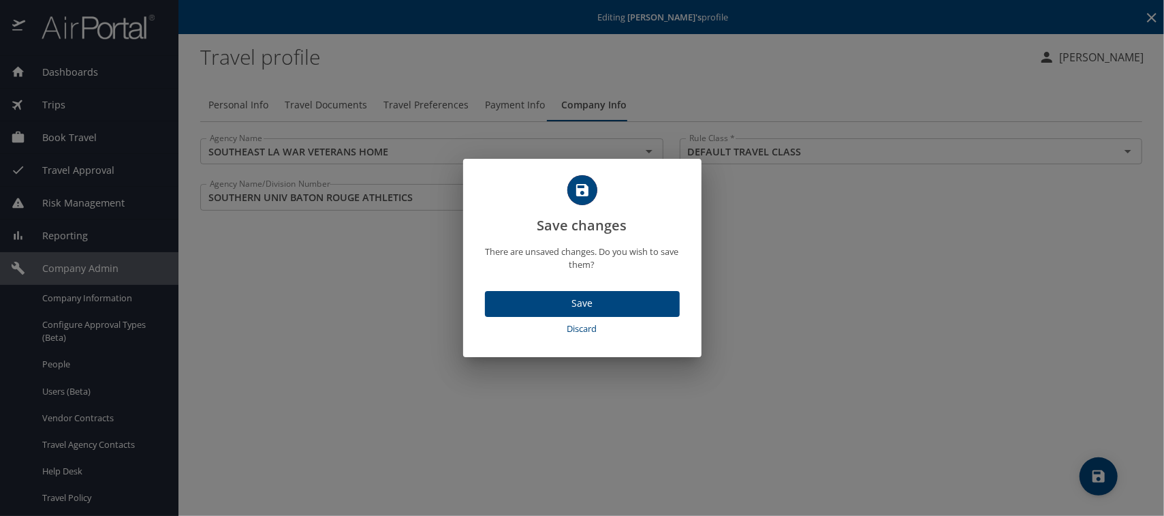
click at [572, 324] on span "Discard" at bounding box center [583, 329] width 184 height 16
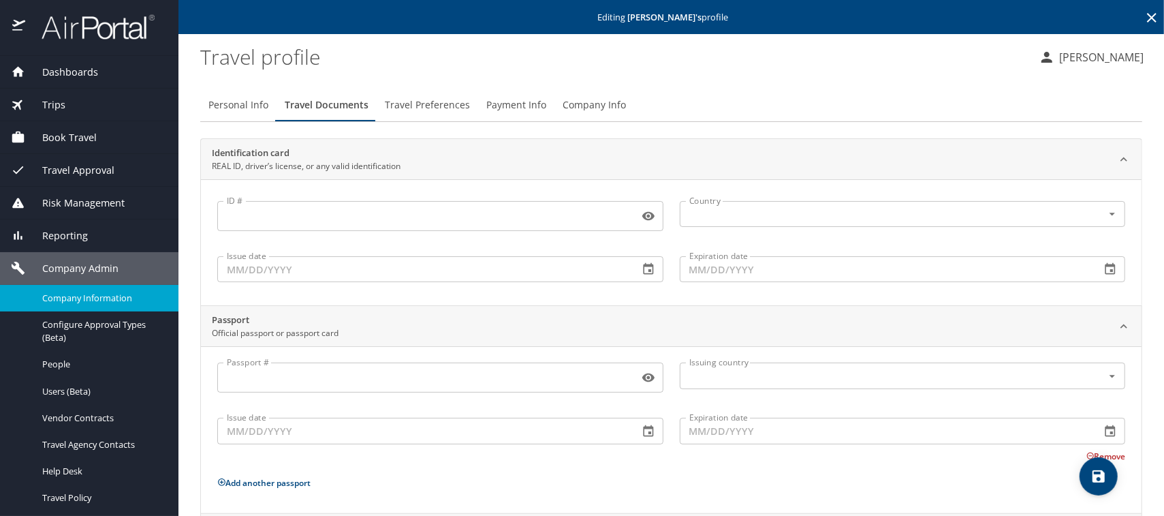
click at [61, 295] on span "Company Information" at bounding box center [102, 298] width 120 height 13
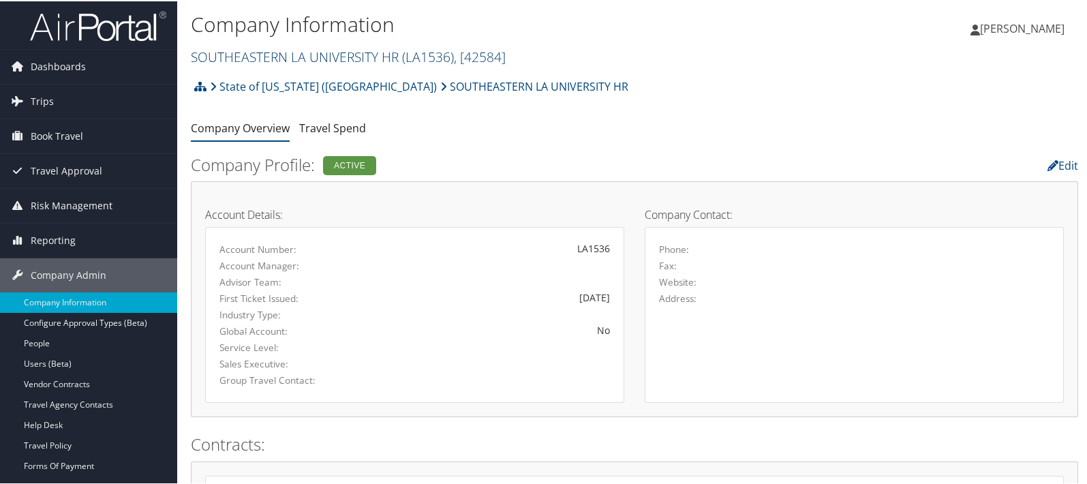
click at [238, 52] on link "SOUTHEASTERN LA UNIVERSITY HR ( LA1536 ) , [ 42584 ]" at bounding box center [348, 55] width 315 height 18
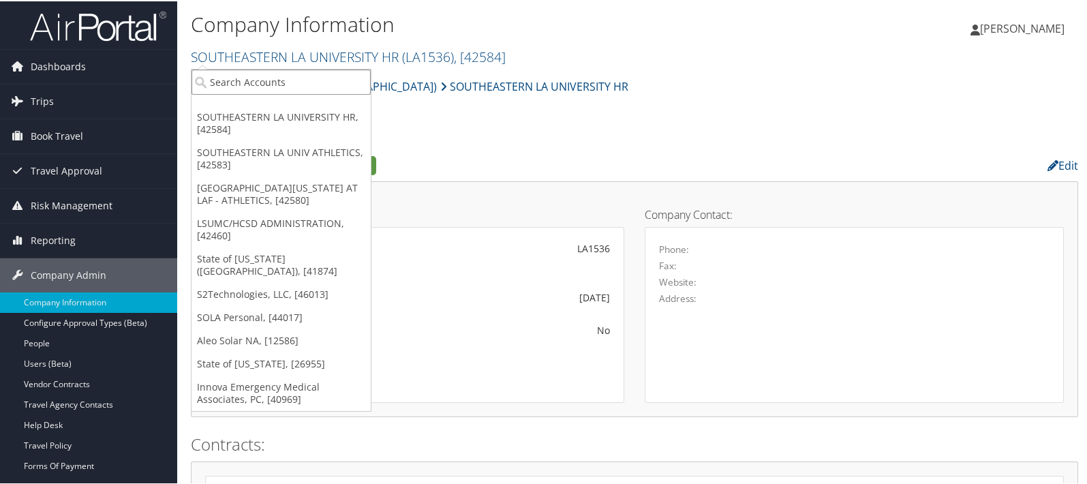
paste input "SOUTHERN UNIV BATON ROUGE ATHLETICS"
type input "SOUTHERN UNIV BATON ROUGE ATHLETICS"
click at [362, 82] on input "SOUTHERN UNIV BATON ROUGE ATHLETICS" at bounding box center [280, 80] width 179 height 25
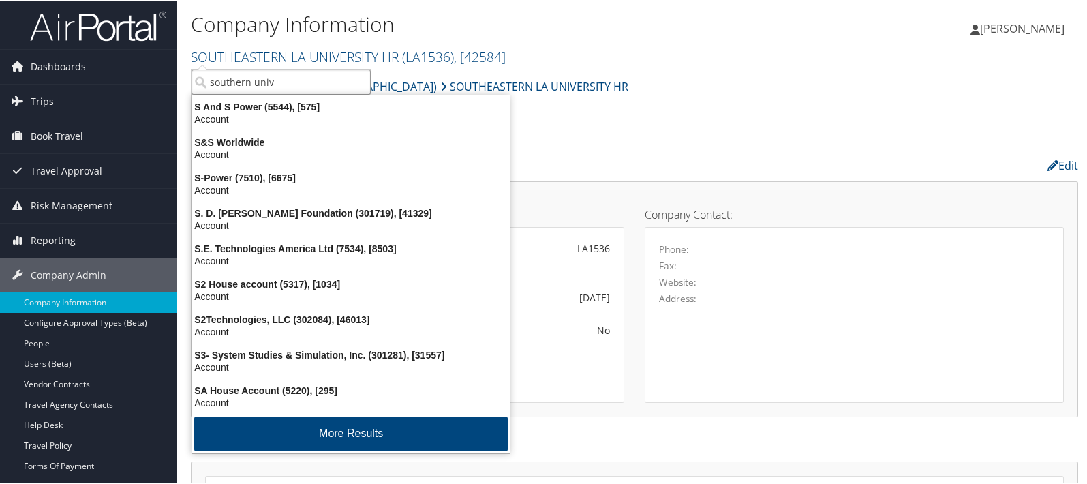
type input "southern univ"
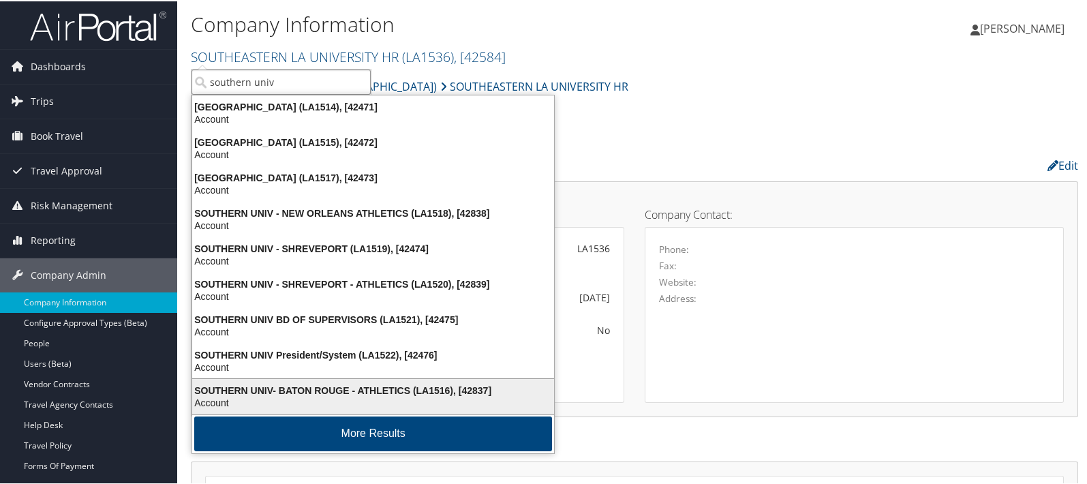
click at [328, 383] on div "SOUTHERN UNIV- BATON ROUGE - ATHLETICS (LA1516), [42837]" at bounding box center [373, 389] width 378 height 12
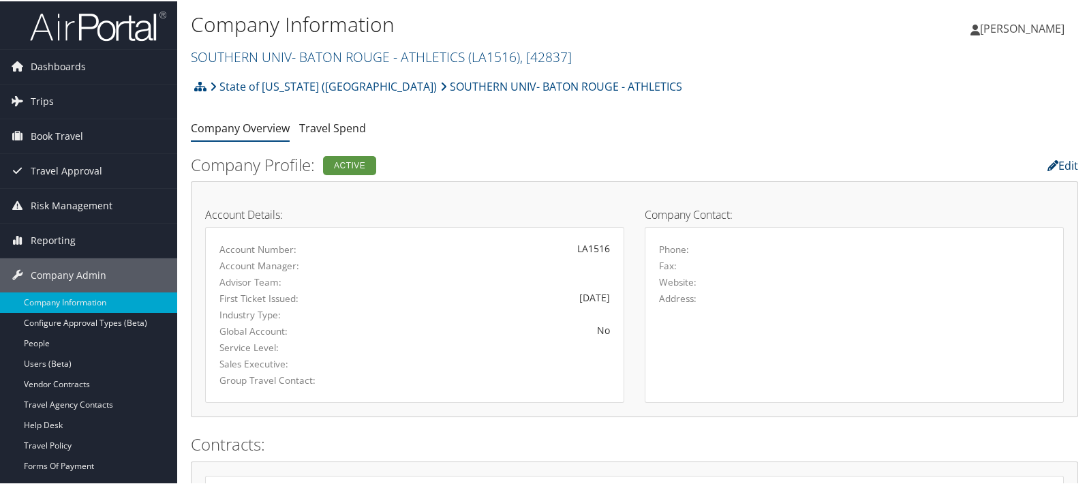
click at [1061, 164] on link "Edit" at bounding box center [1062, 164] width 31 height 15
select select "8"
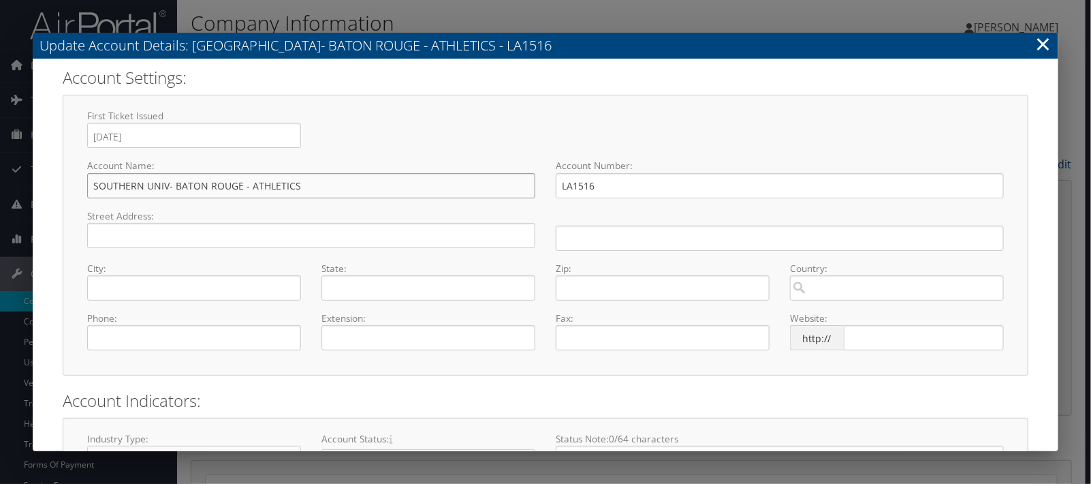
click at [249, 187] on input "SOUTHERN UNIV- BATON ROUGE - ATHLETICS" at bounding box center [311, 185] width 448 height 25
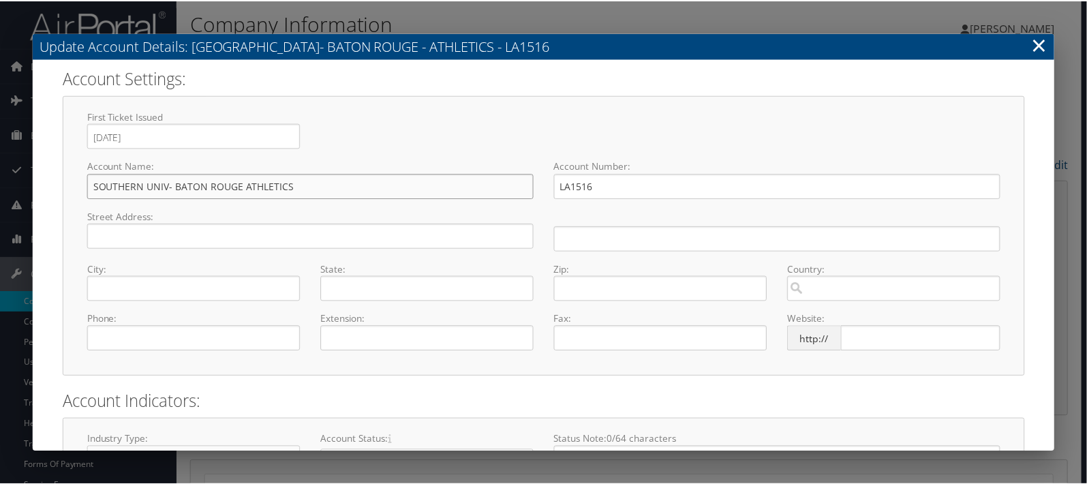
scroll to position [155, 0]
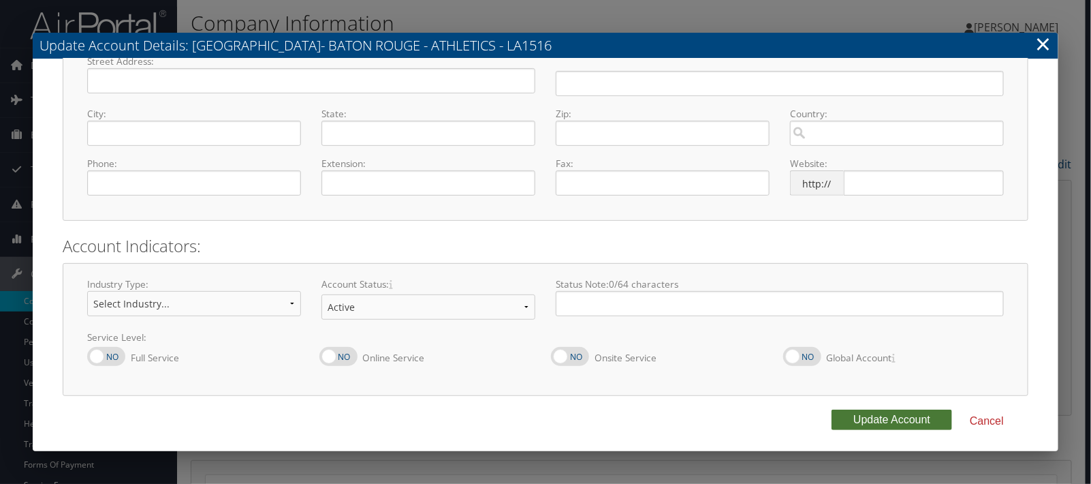
type input "SOUTHERN UNIV- BATON ROUGE ATHLETICS"
drag, startPoint x: 872, startPoint y: 418, endPoint x: 794, endPoint y: 384, distance: 85.4
click at [871, 418] on button "Update Account" at bounding box center [892, 419] width 121 height 20
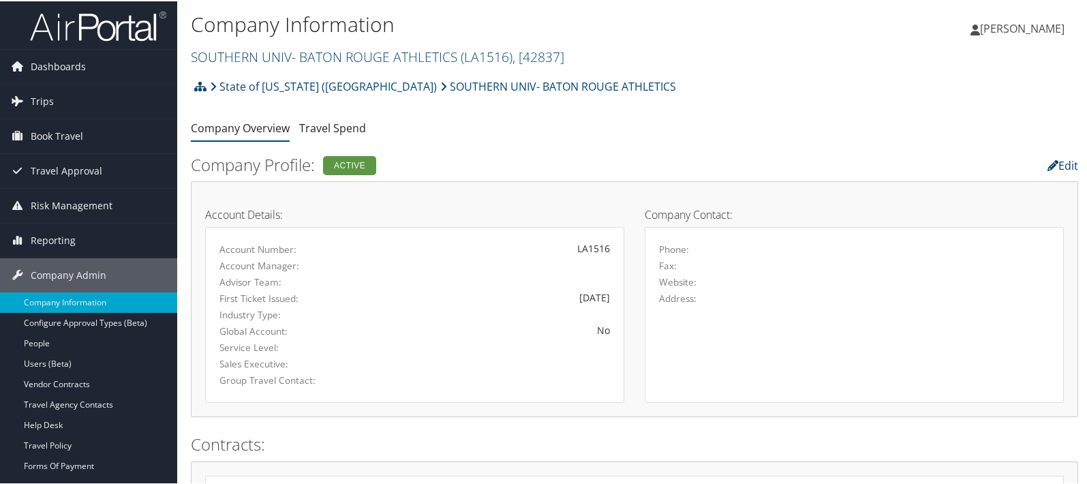
click at [1070, 162] on link "Edit" at bounding box center [1062, 164] width 31 height 15
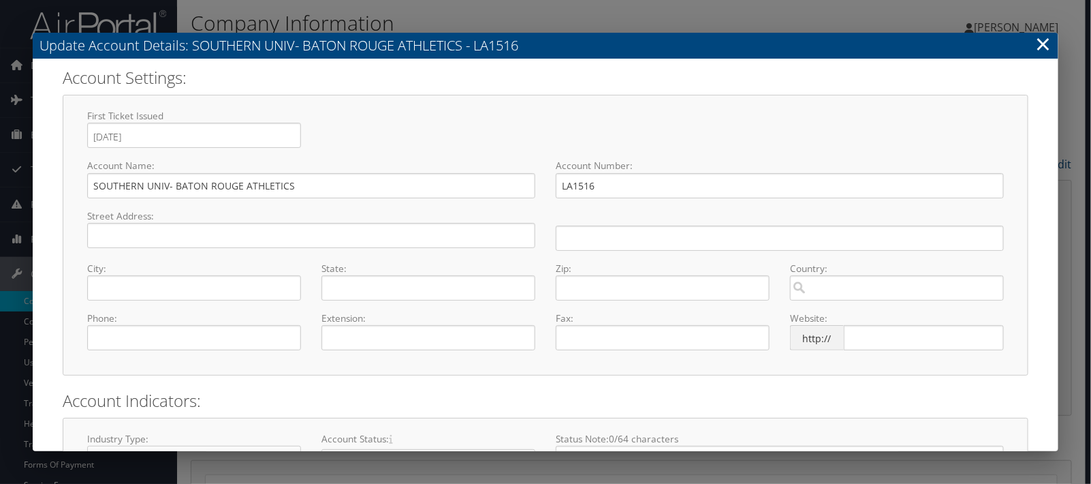
select select "8"
click at [170, 185] on input "SOUTHERN UNIV- BATON ROUGE ATHLETICS" at bounding box center [311, 185] width 448 height 25
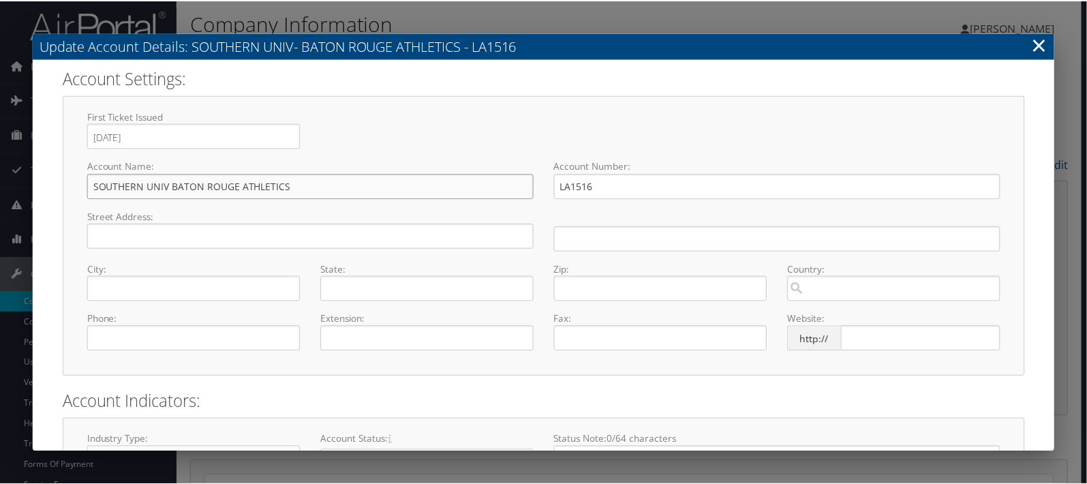
scroll to position [155, 0]
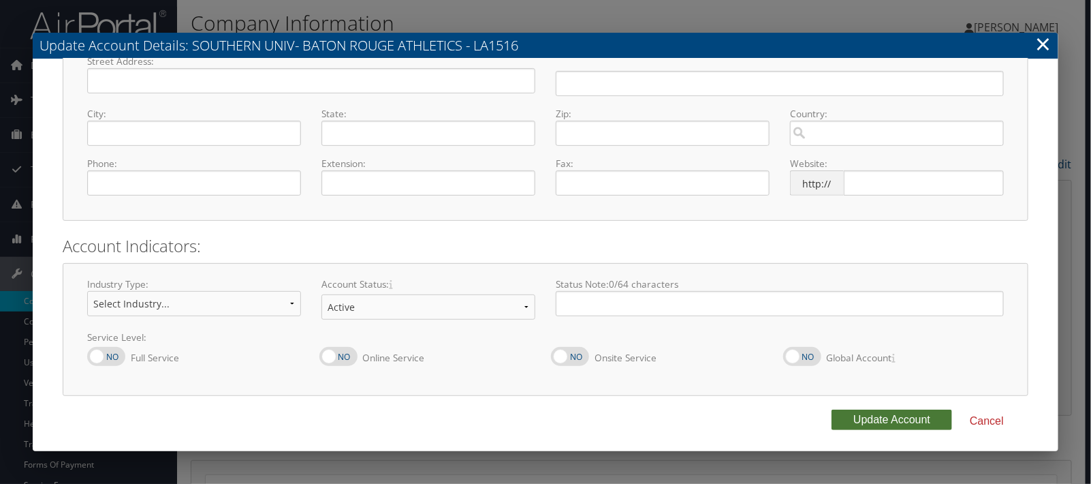
type input "SOUTHERN UNIV BATON ROUGE ATHLETICS"
click at [871, 420] on button "Update Account" at bounding box center [892, 419] width 121 height 20
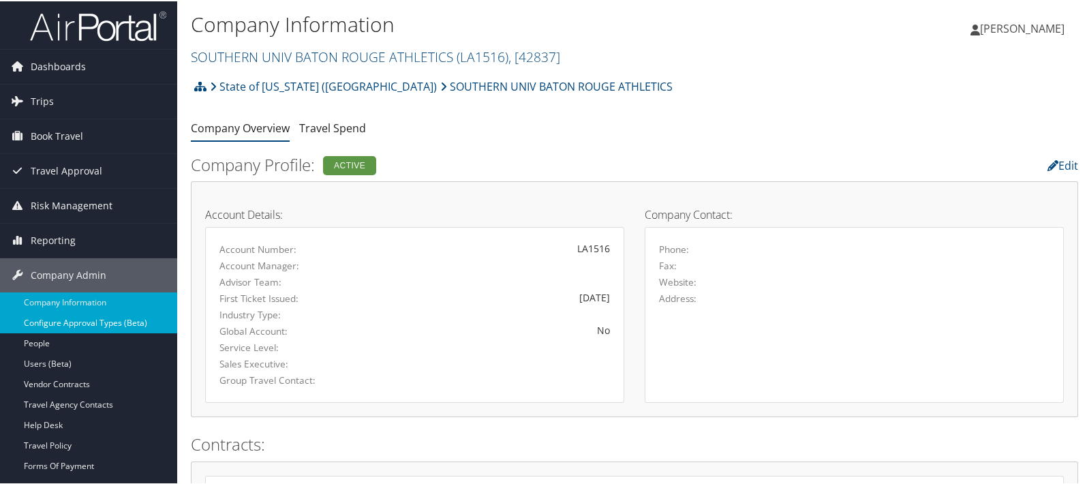
click at [113, 313] on link "Configure Approval Types (Beta)" at bounding box center [88, 321] width 177 height 20
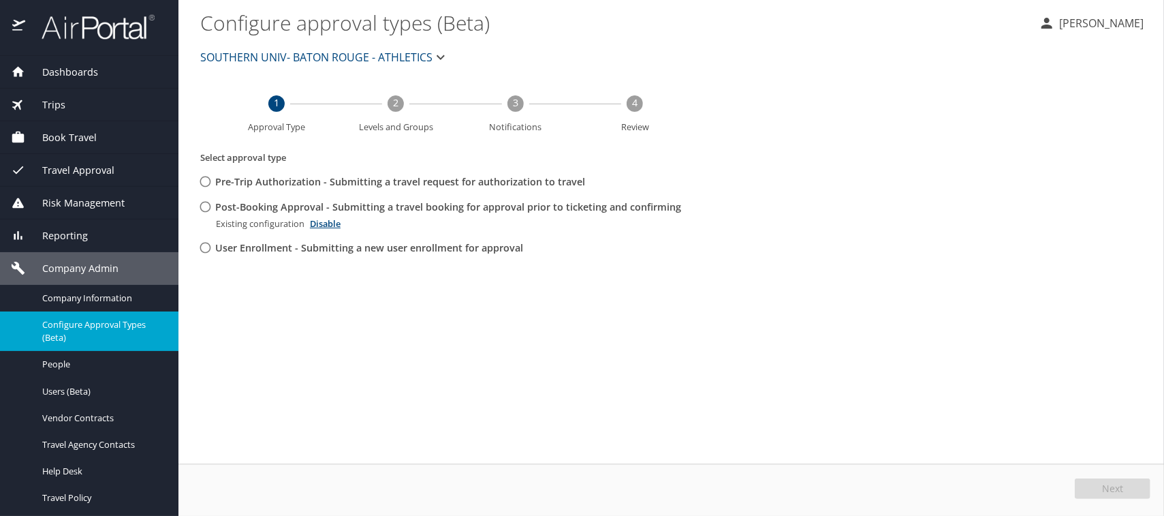
click at [208, 211] on input "Post-Booking Approval - Submitting a travel booking for approval prior to ticke…" at bounding box center [205, 206] width 25 height 25
radio input "true"
click at [1107, 492] on span "Edit" at bounding box center [1115, 489] width 18 height 10
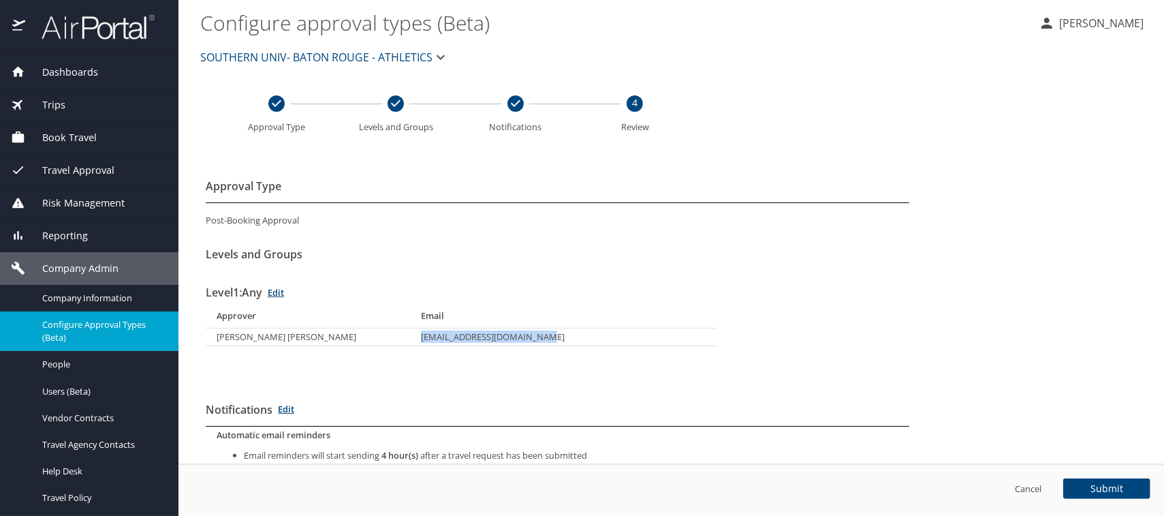
drag, startPoint x: 419, startPoint y: 338, endPoint x: 544, endPoint y: 343, distance: 125.5
click at [544, 343] on td "[EMAIL_ADDRESS][DOMAIN_NAME]" at bounding box center [563, 337] width 307 height 18
copy td "[EMAIL_ADDRESS][DOMAIN_NAME]"
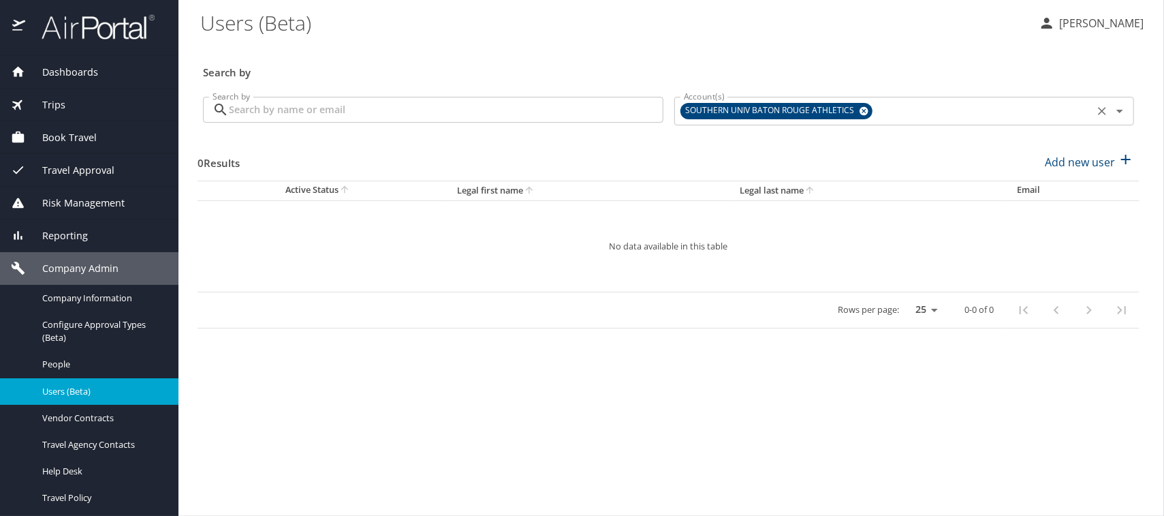
click at [862, 108] on icon at bounding box center [864, 111] width 9 height 9
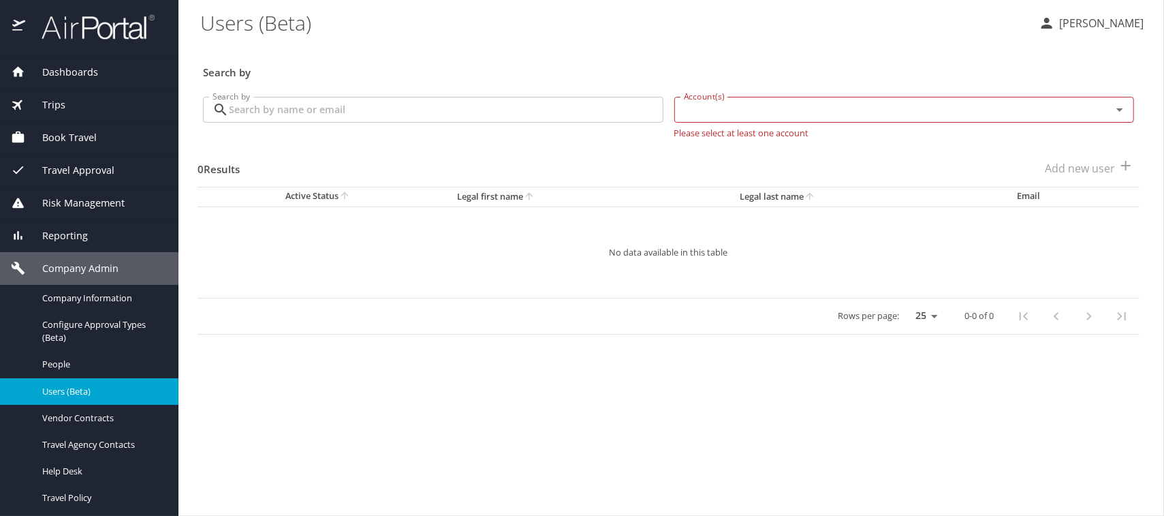
click at [279, 110] on input "Search by" at bounding box center [446, 110] width 435 height 26
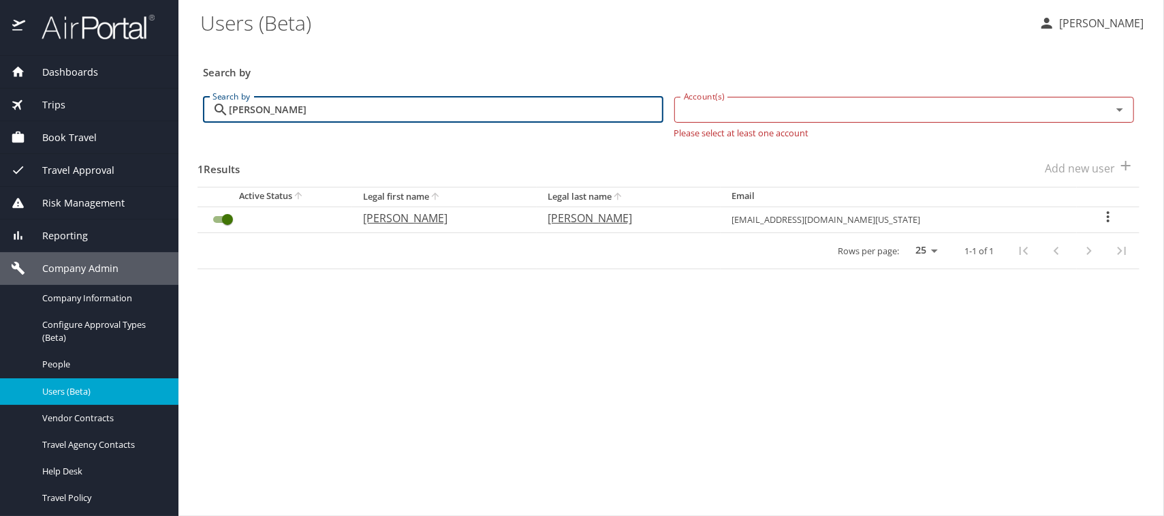
type input "[PERSON_NAME]"
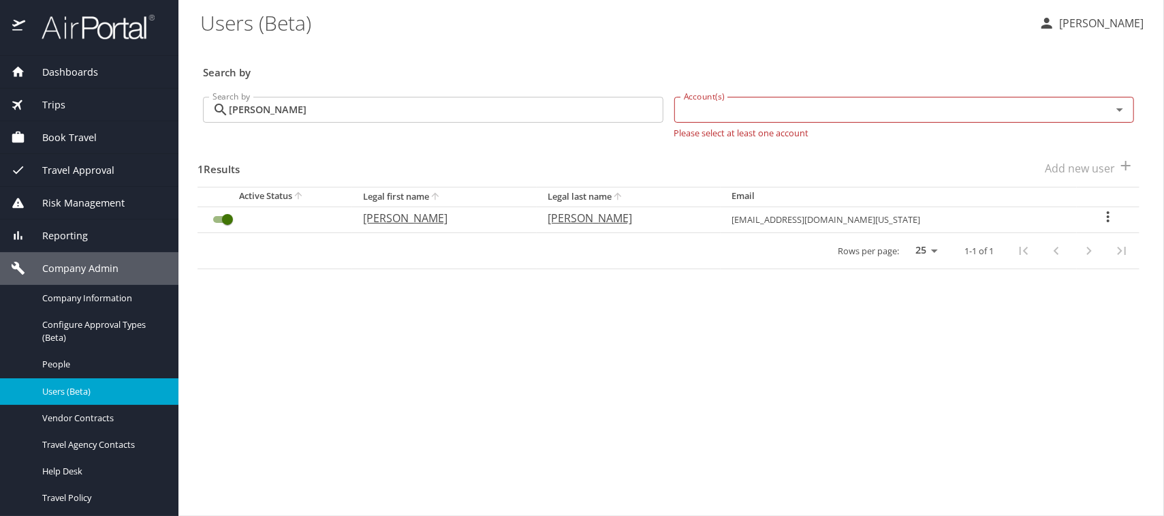
click at [422, 222] on p "[PERSON_NAME]" at bounding box center [441, 218] width 157 height 16
select select "US"
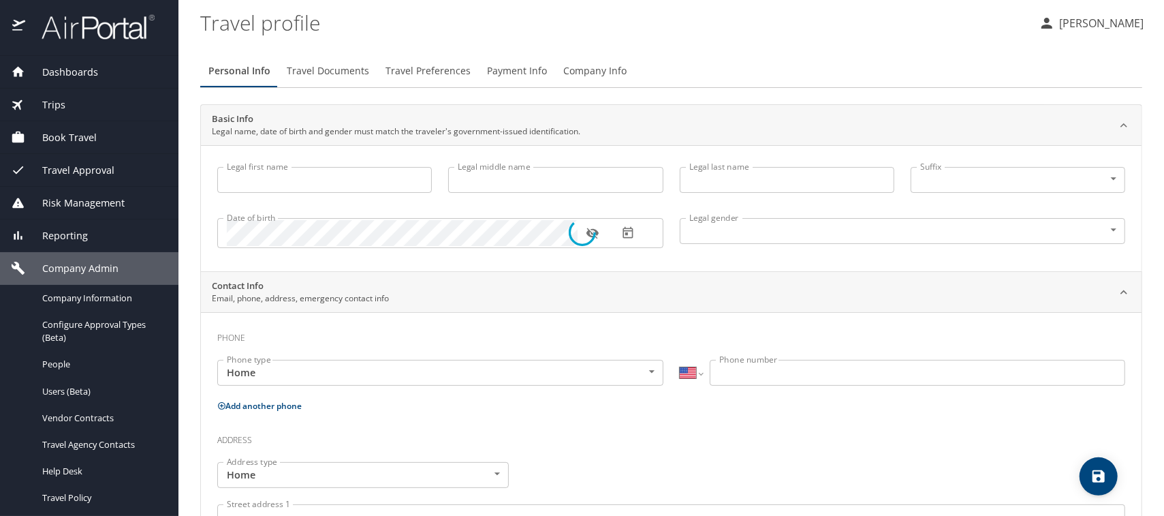
select select "US"
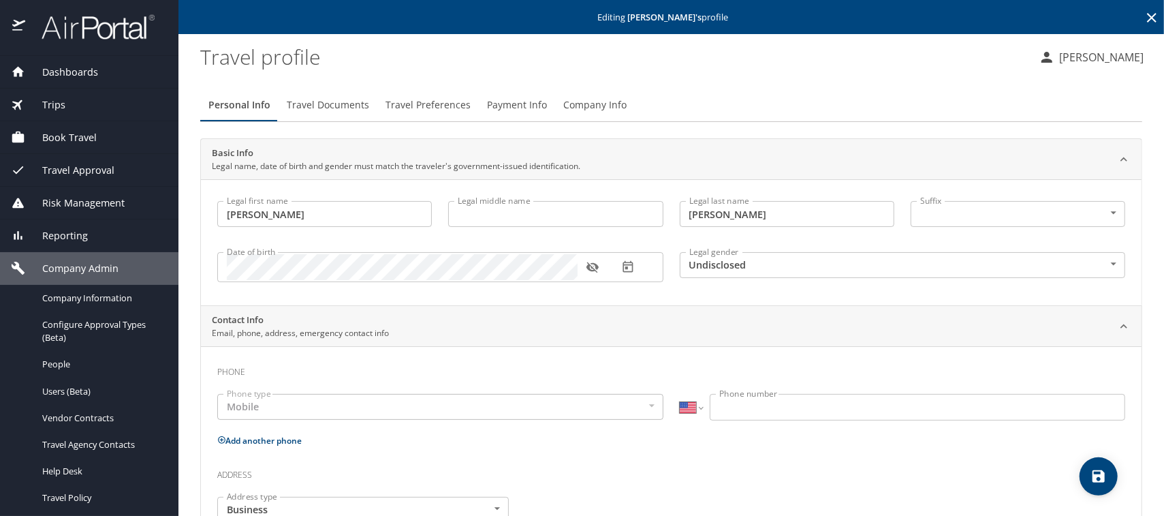
type input "[PERSON_NAME]"
type input "Undisclosed"
